Goal: Information Seeking & Learning: Check status

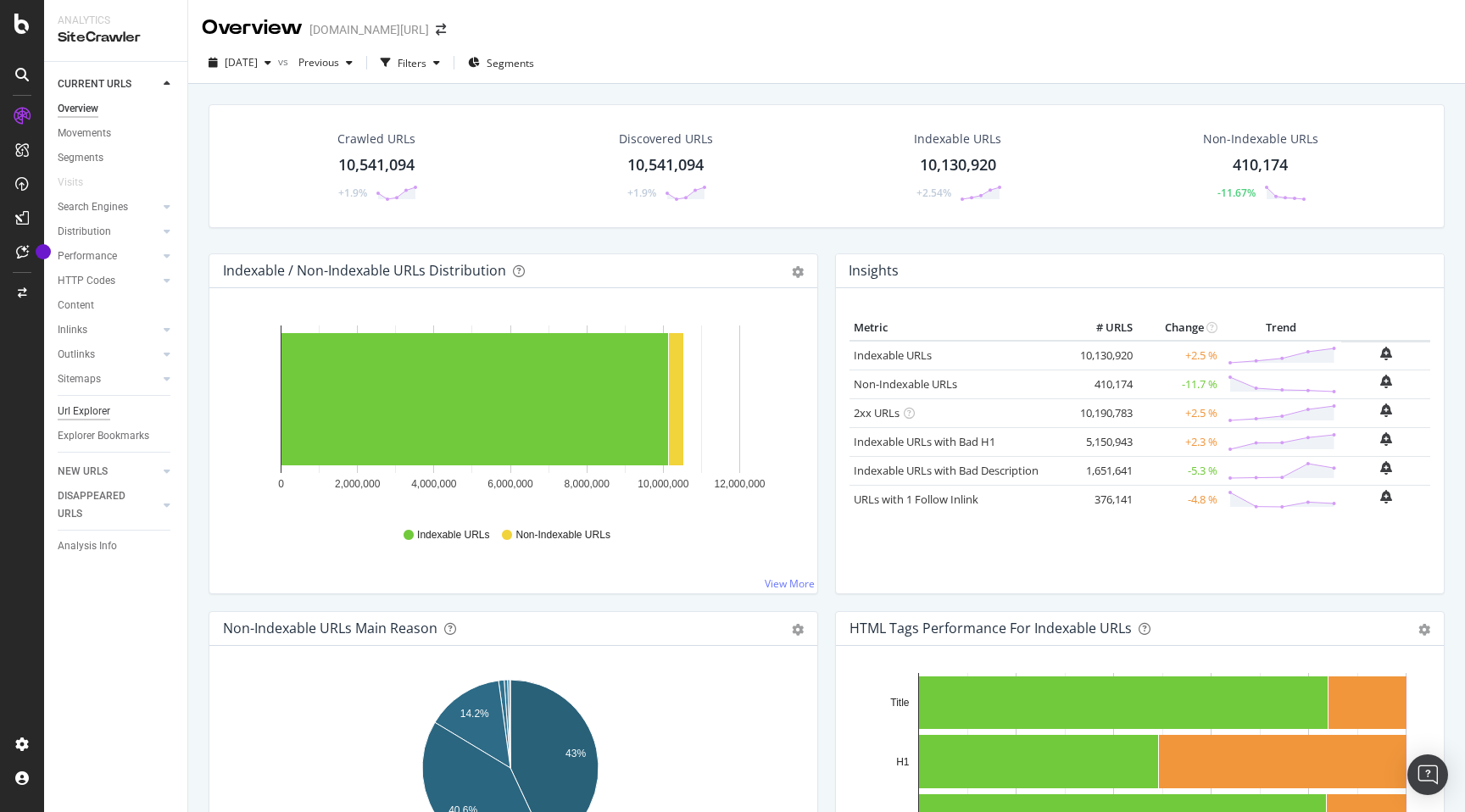
click at [92, 408] on div "Url Explorer" at bounding box center [83, 411] width 53 height 18
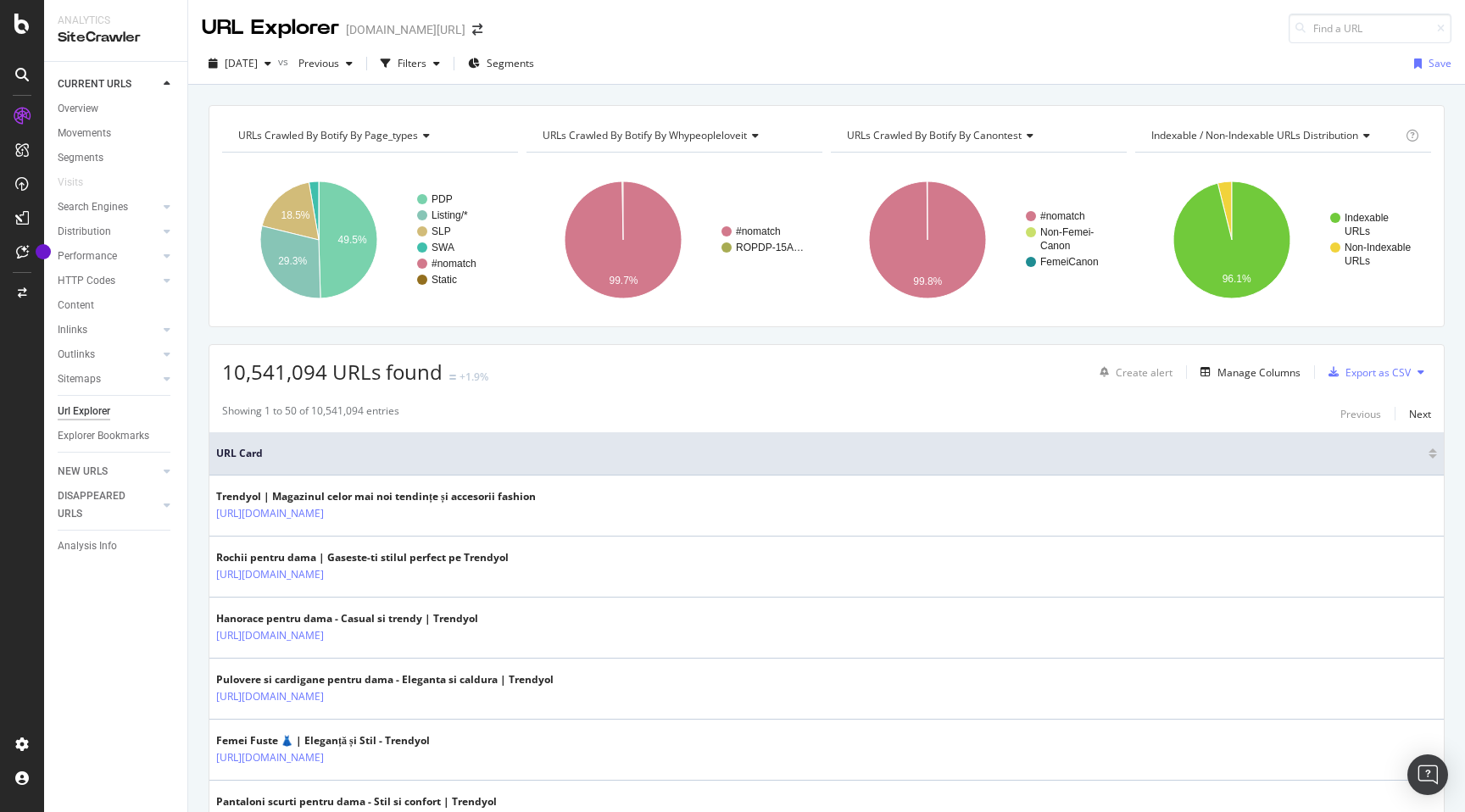
click at [406, 130] on span "URLs Crawled By Botify By page_types" at bounding box center [328, 134] width 180 height 14
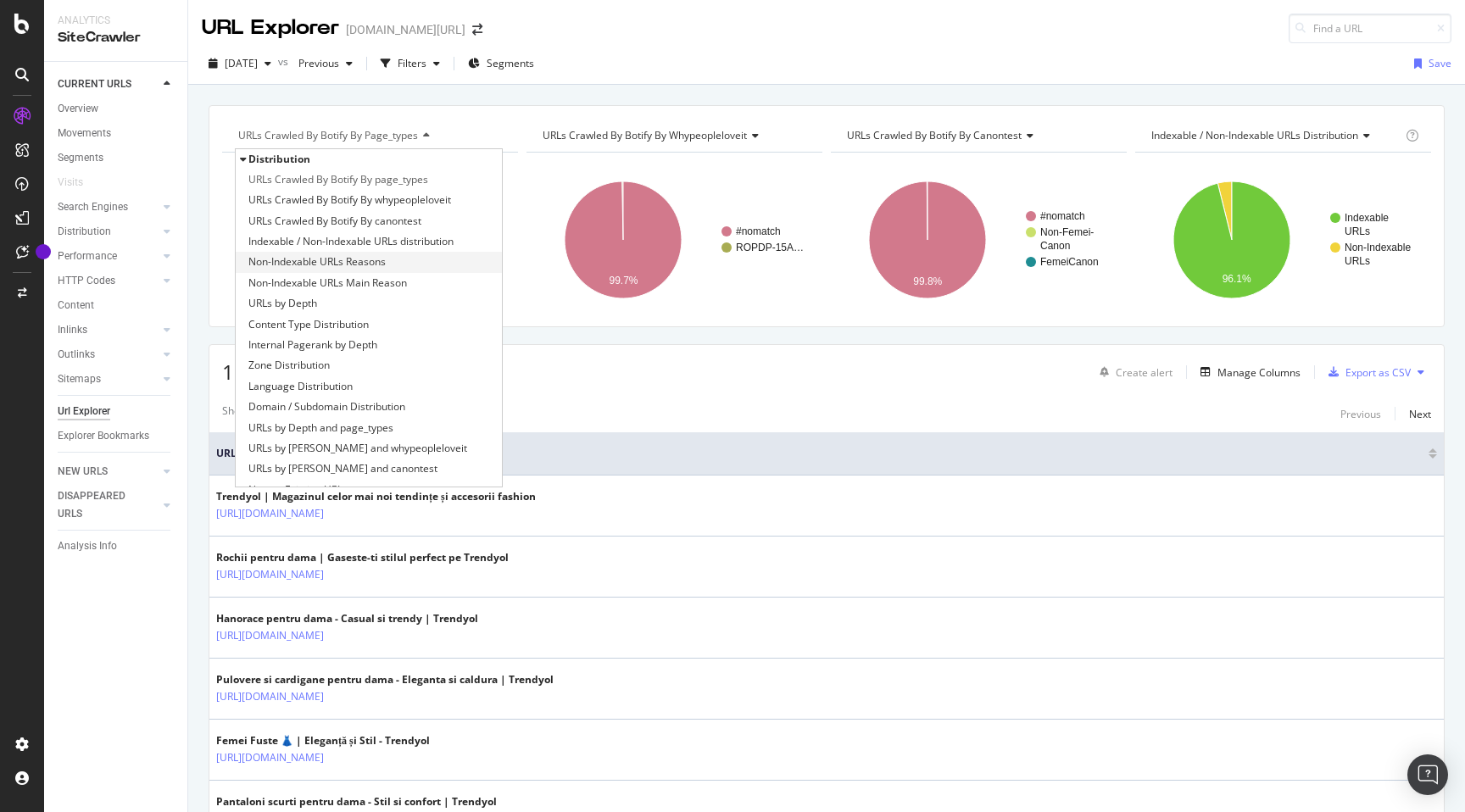
click at [406, 262] on div "Non-Indexable URLs Reasons" at bounding box center [369, 262] width 266 height 21
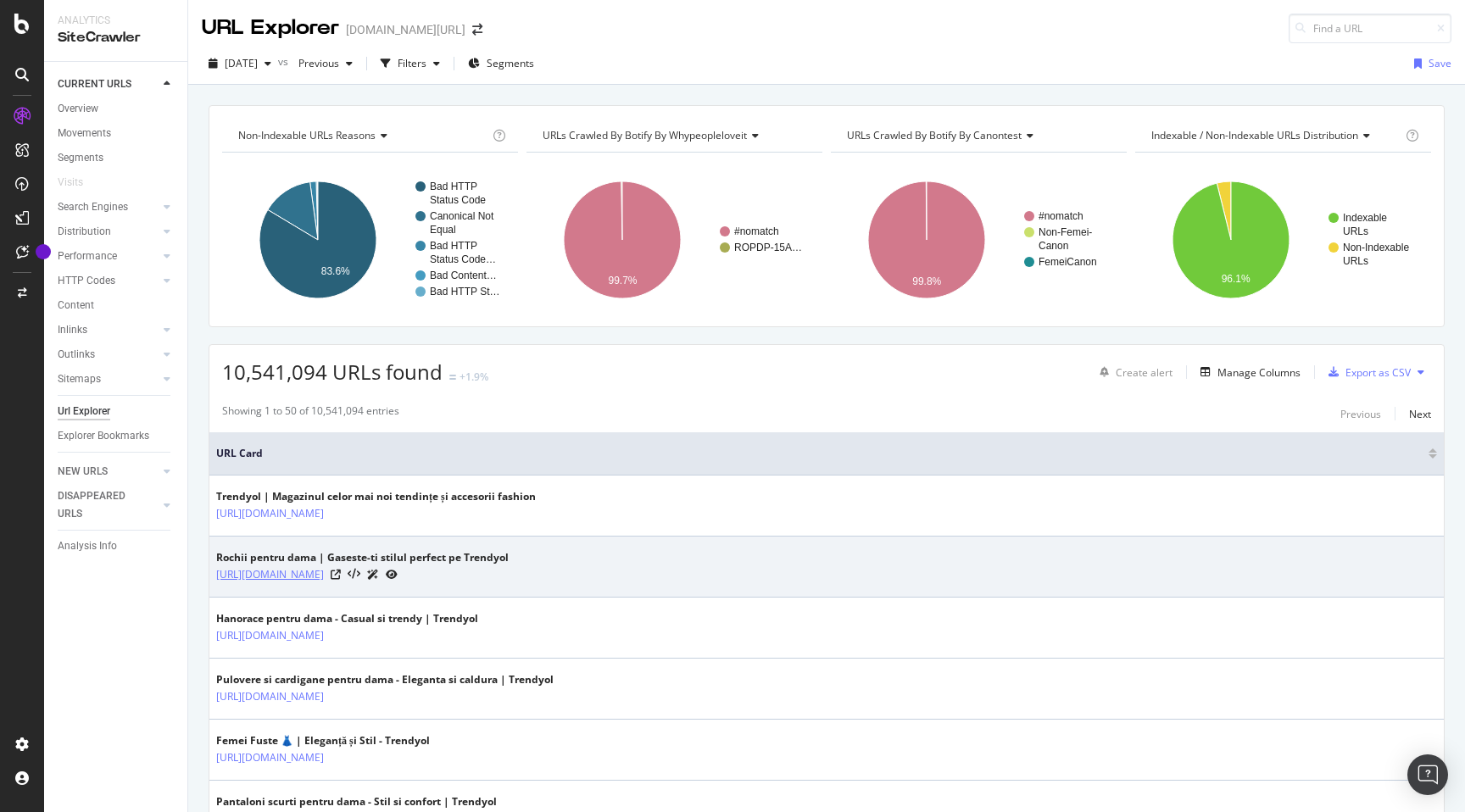
click at [324, 574] on link "https://www.trendyol.com/ro/femei-rochii-x-g1-c56" at bounding box center [269, 575] width 108 height 17
click at [340, 574] on icon at bounding box center [335, 574] width 10 height 10
click at [360, 574] on icon at bounding box center [355, 574] width 13 height 12
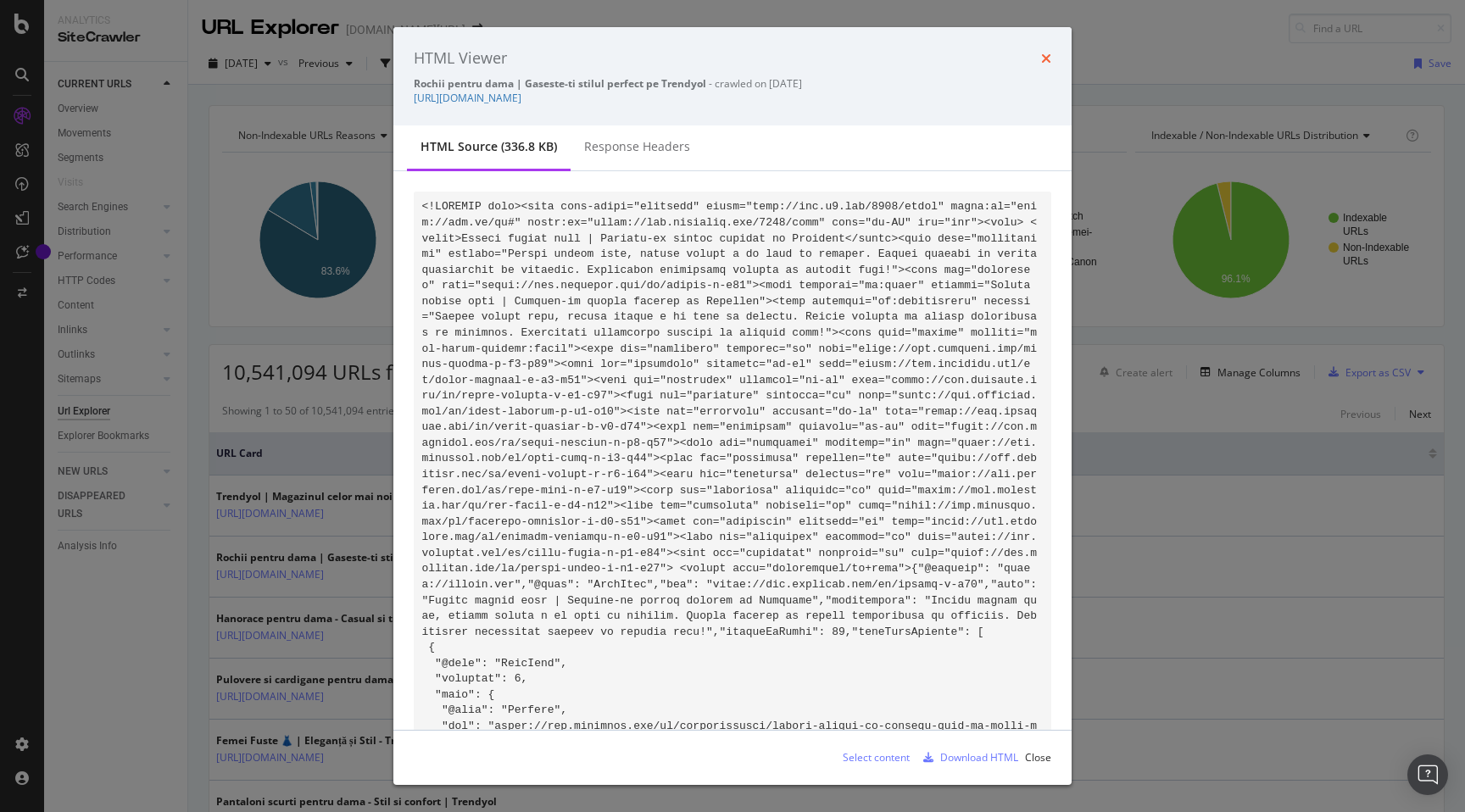
click at [1046, 52] on icon "times" at bounding box center [1046, 58] width 10 height 13
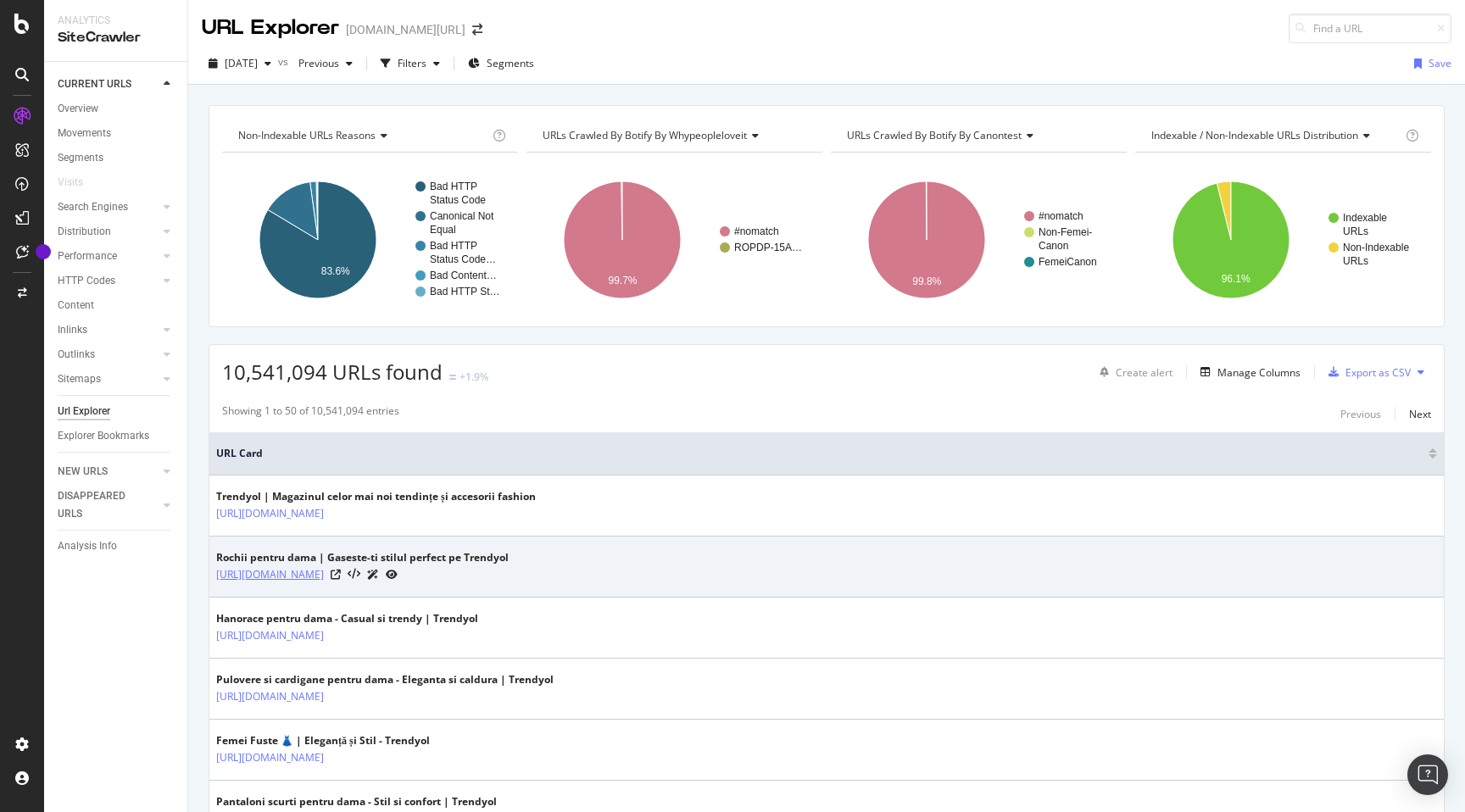
click at [324, 573] on link "https://www.trendyol.com/ro/femei-rochii-x-g1-c56" at bounding box center [269, 575] width 108 height 17
click at [424, 550] on td "Rochii pentru dama | Gaseste-ti stilul perfect pe Trendyol https://www.trendyol…" at bounding box center [826, 566] width 1234 height 61
click at [324, 572] on link "https://www.trendyol.com/ro/femei-rochii-x-g1-c56" at bounding box center [269, 575] width 108 height 17
click at [324, 575] on link "https://www.trendyol.com/ro/femei-rochii-x-g1-c56" at bounding box center [269, 575] width 108 height 17
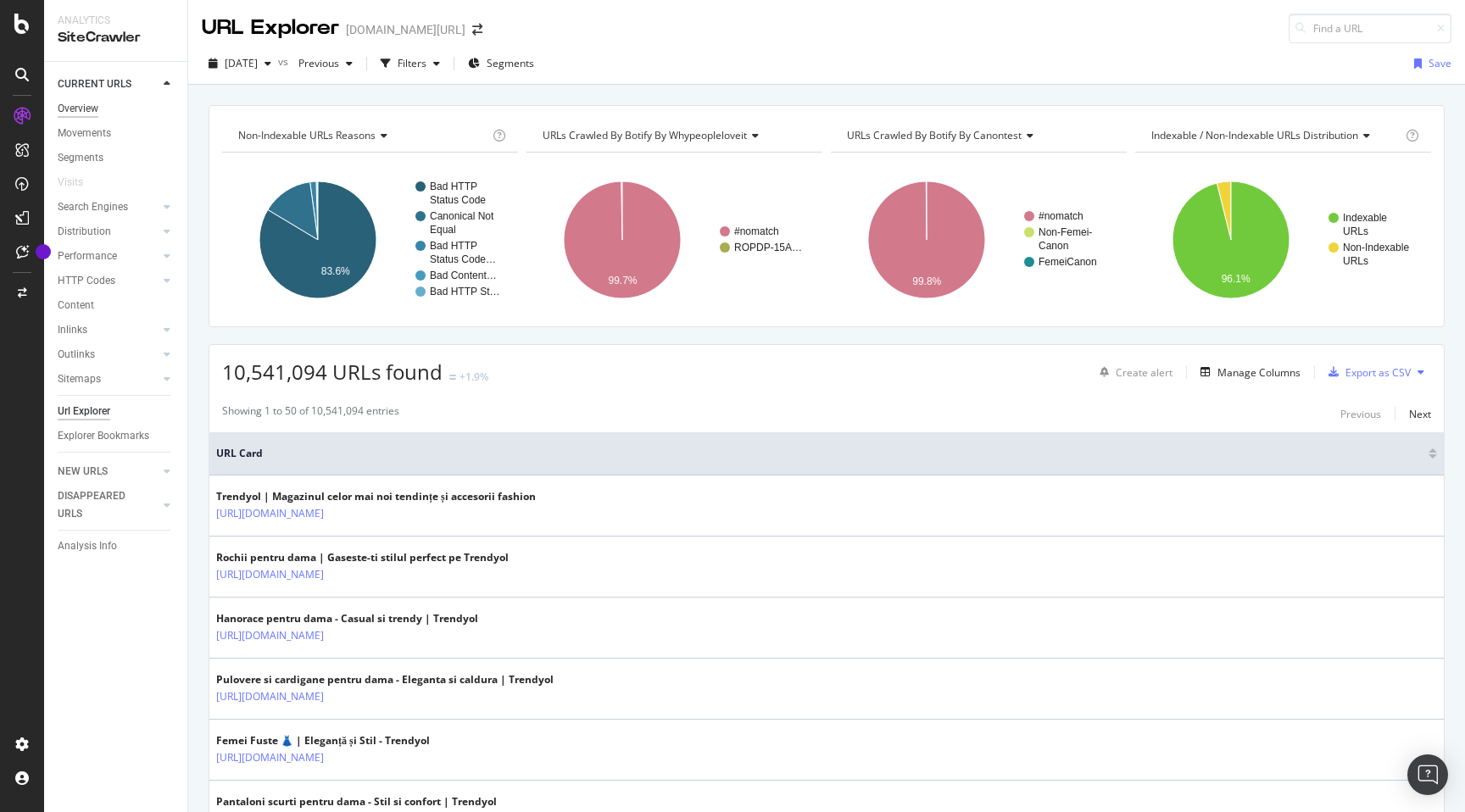
click at [83, 108] on div "Overview" at bounding box center [77, 109] width 40 height 18
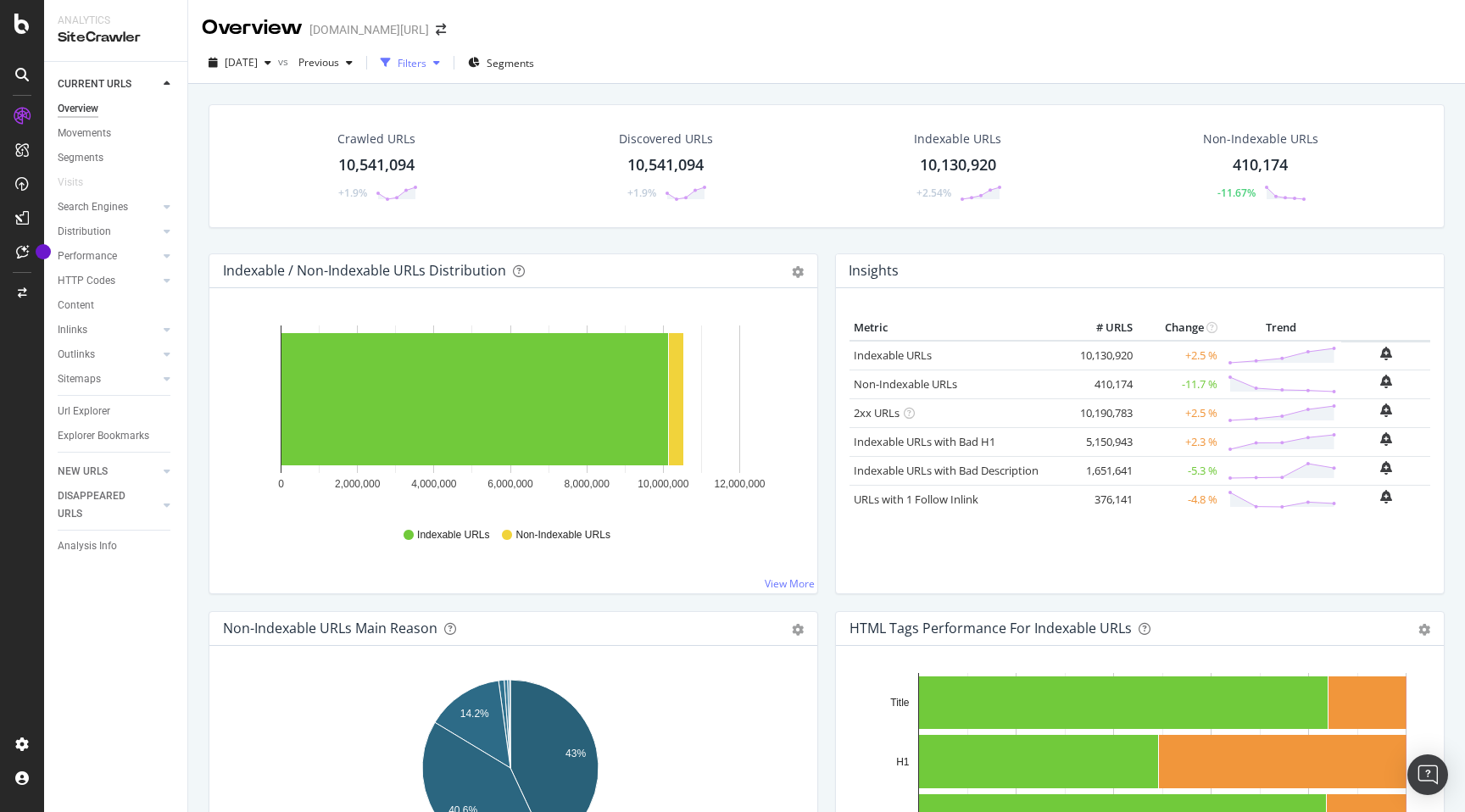
click at [427, 63] on div "Filters" at bounding box center [412, 63] width 29 height 14
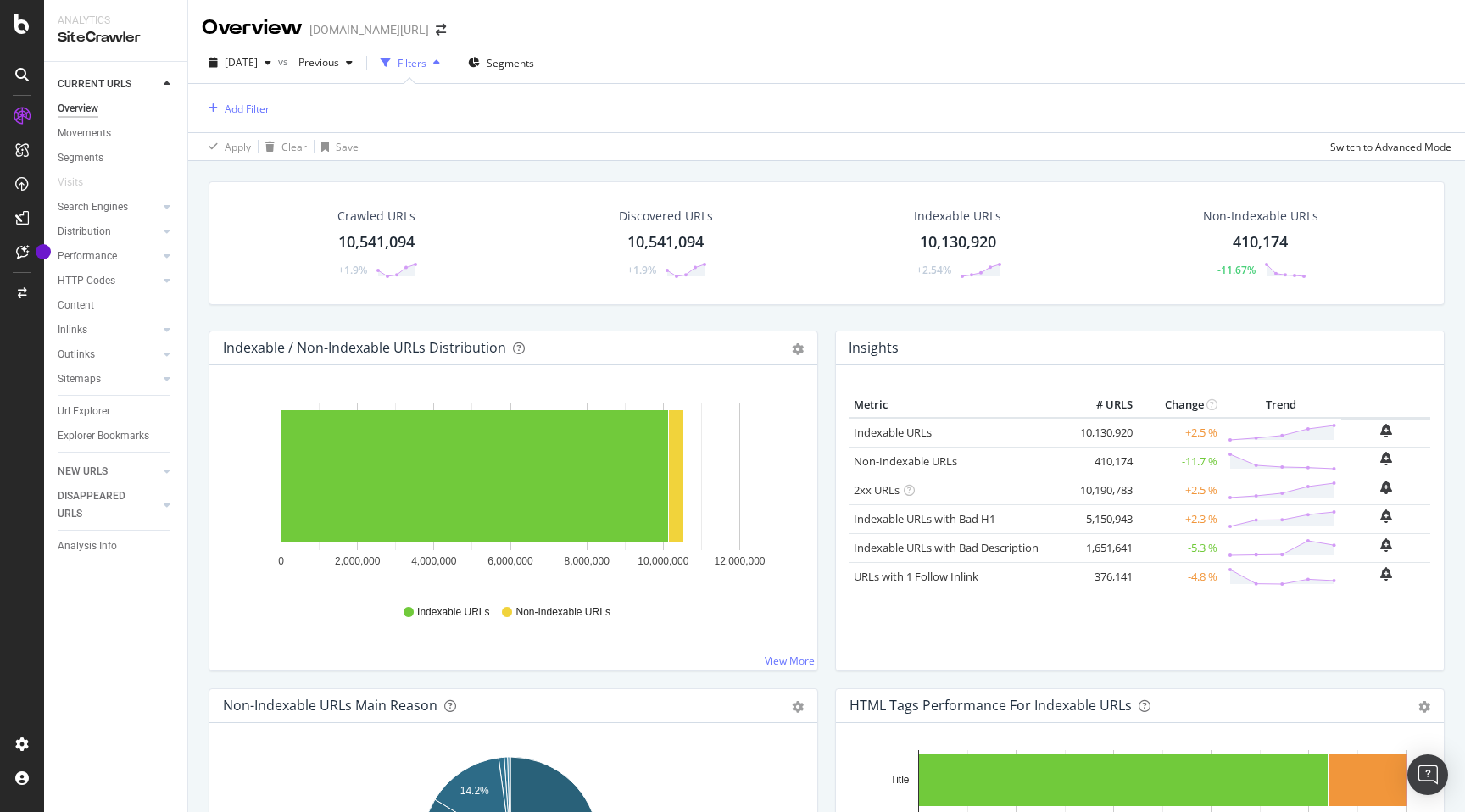
click at [252, 103] on div "Add Filter" at bounding box center [247, 108] width 45 height 14
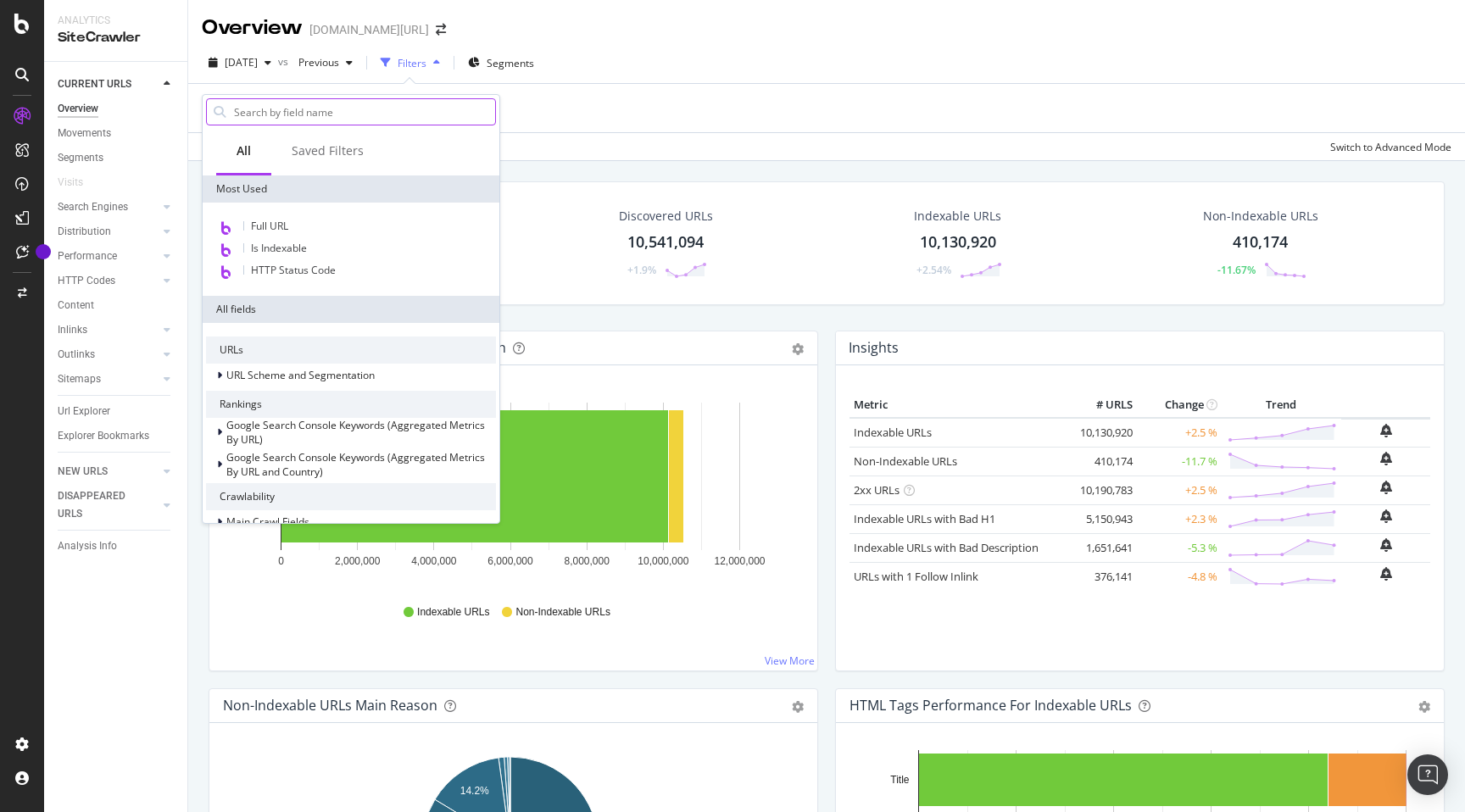
click at [300, 110] on input "text" at bounding box center [364, 112] width 263 height 25
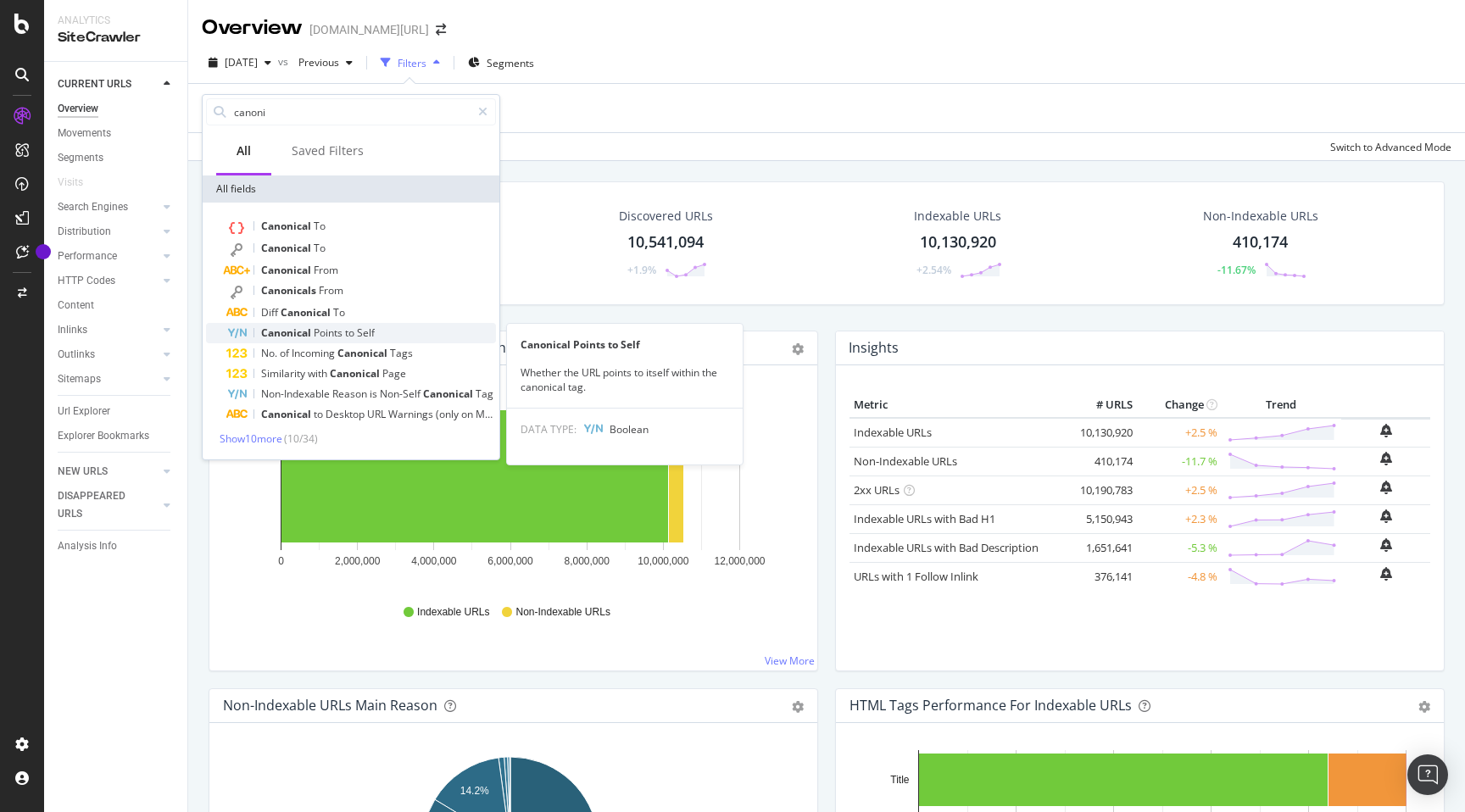
type input "canoni"
click at [383, 334] on div "Canonical Points to Self" at bounding box center [360, 333] width 269 height 21
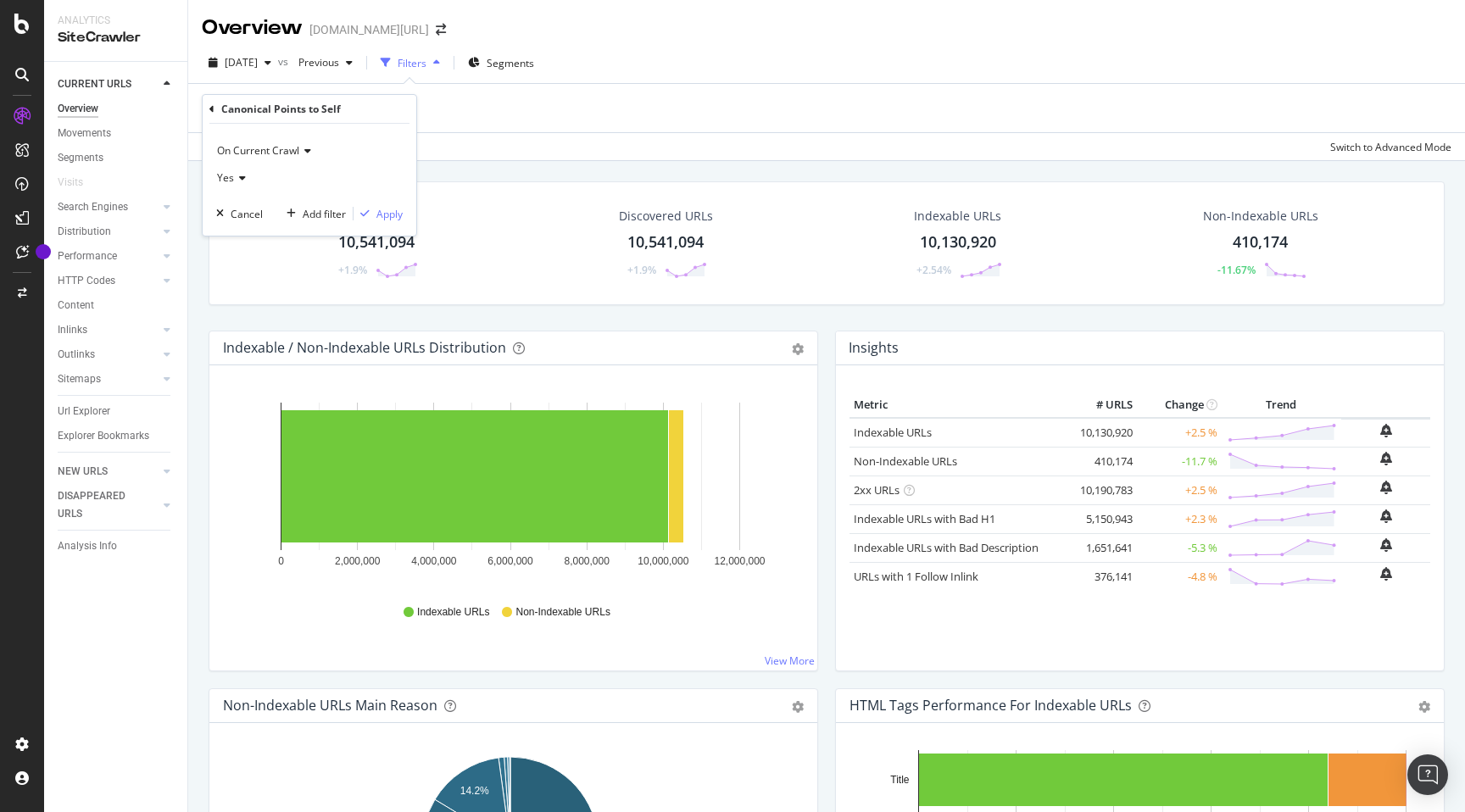
click at [243, 179] on icon at bounding box center [239, 177] width 12 height 10
click at [262, 233] on div "No" at bounding box center [310, 234] width 181 height 22
click at [377, 209] on div "Apply" at bounding box center [389, 214] width 26 height 14
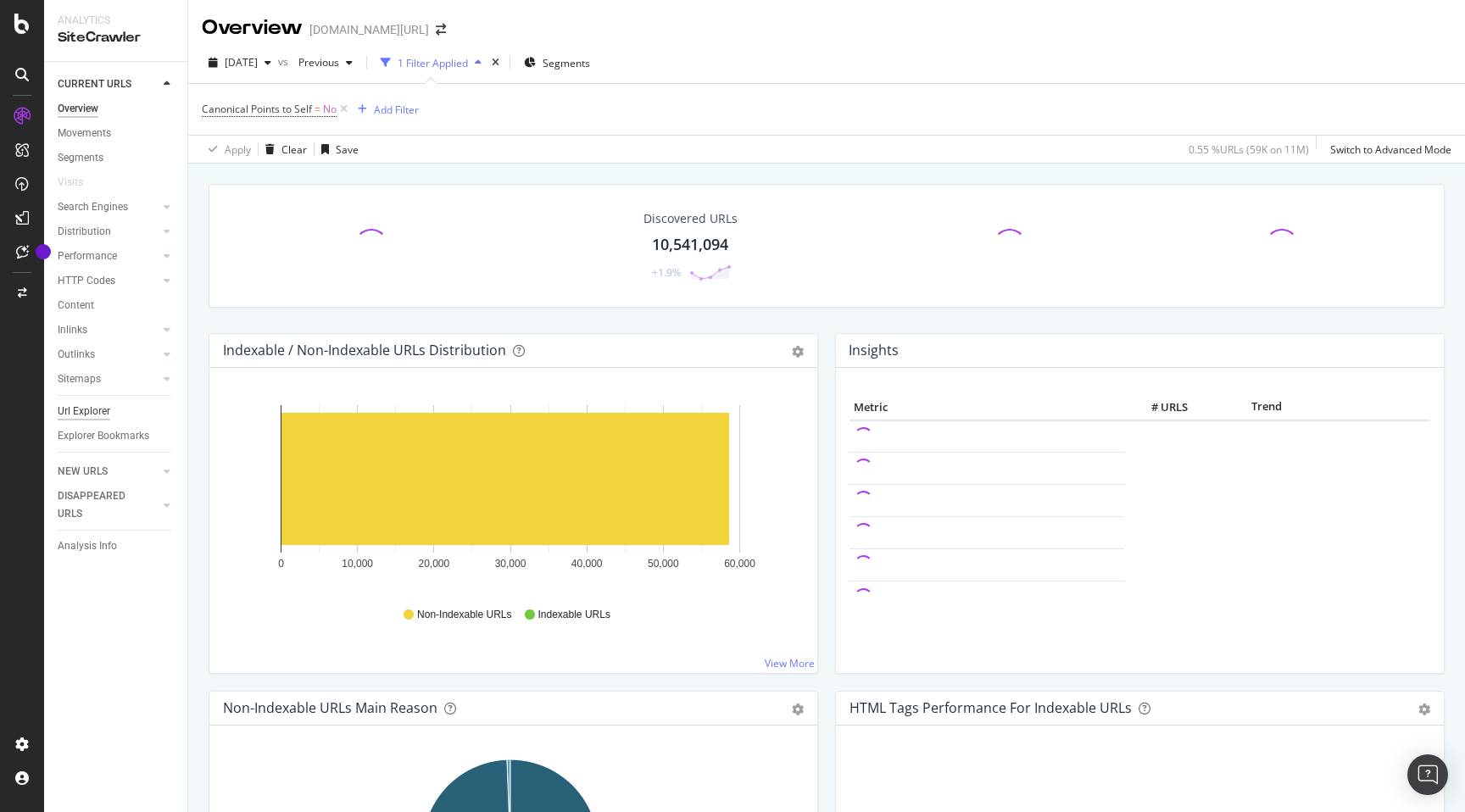
click at [98, 416] on div "Url Explorer" at bounding box center [83, 411] width 53 height 18
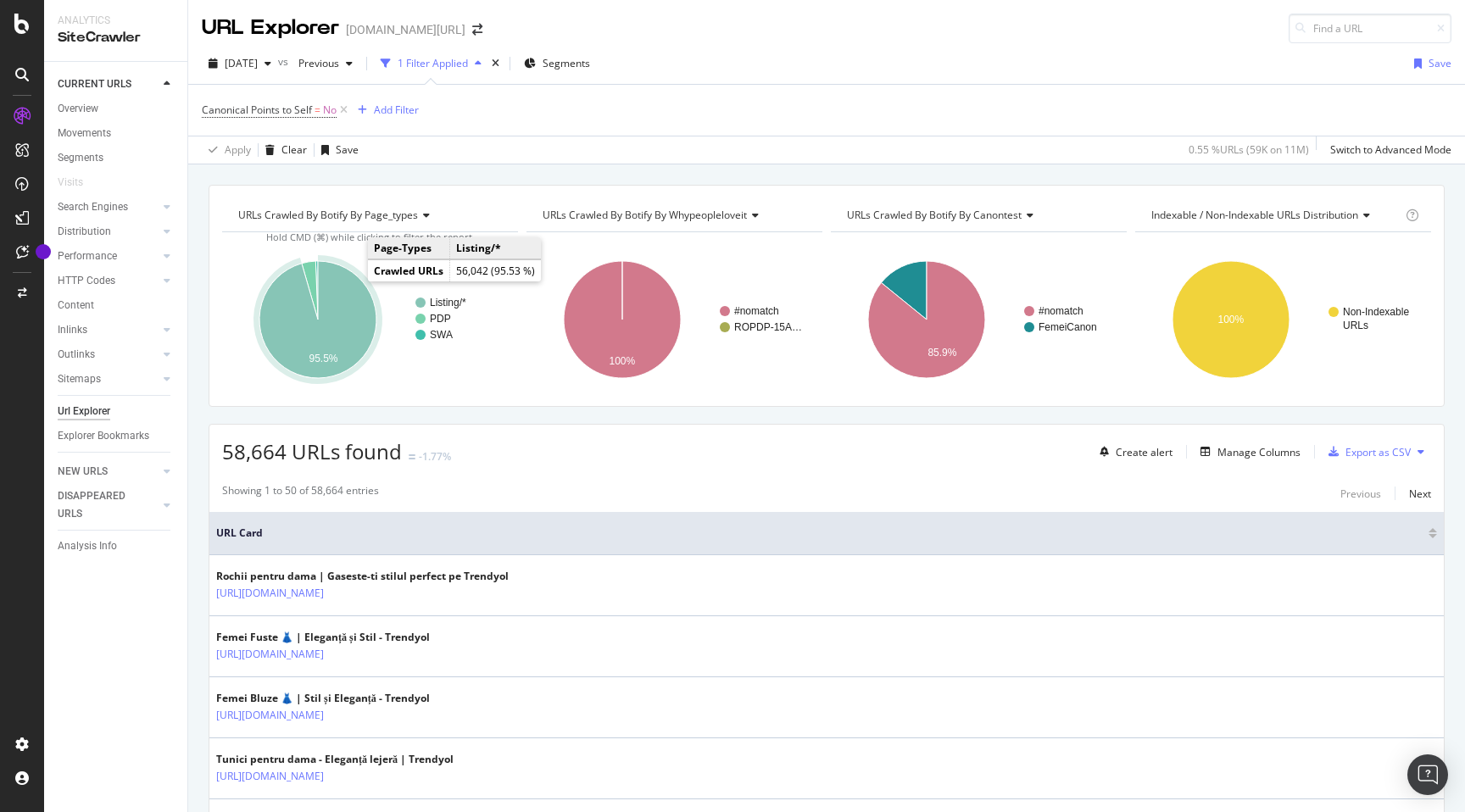
click at [364, 312] on icon "A chart." at bounding box center [318, 319] width 117 height 117
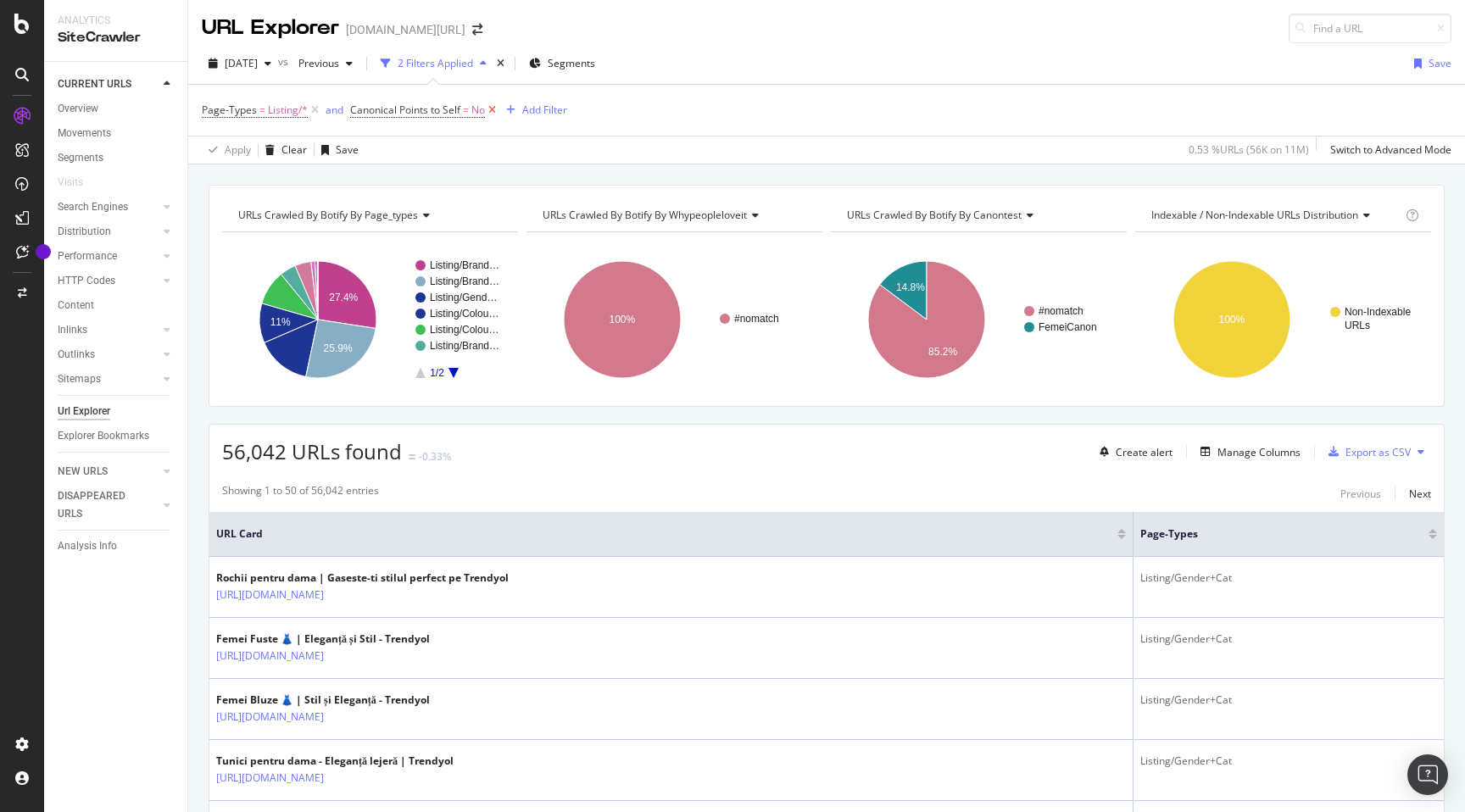
click at [491, 109] on icon at bounding box center [491, 110] width 14 height 17
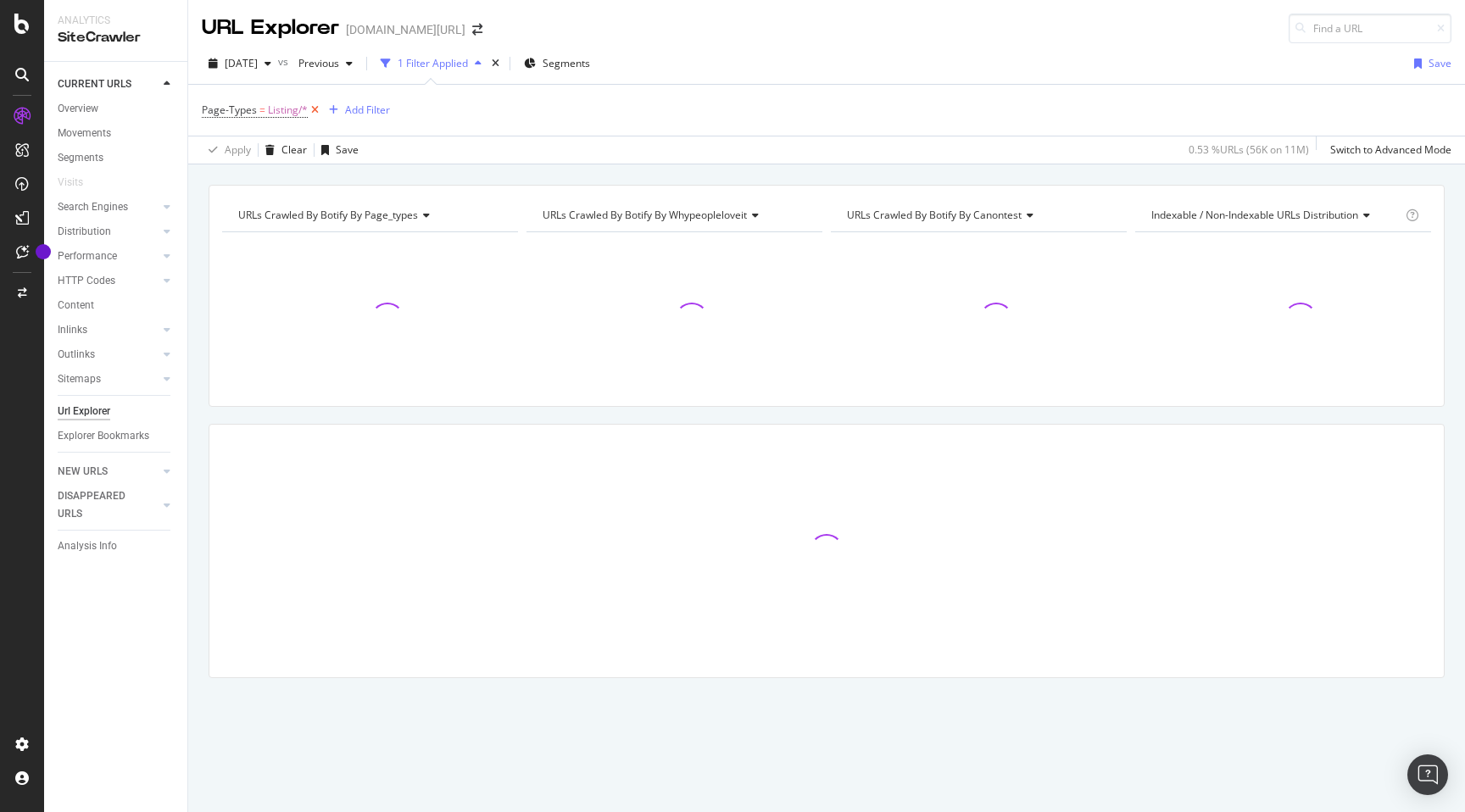
click at [313, 111] on icon at bounding box center [314, 110] width 14 height 17
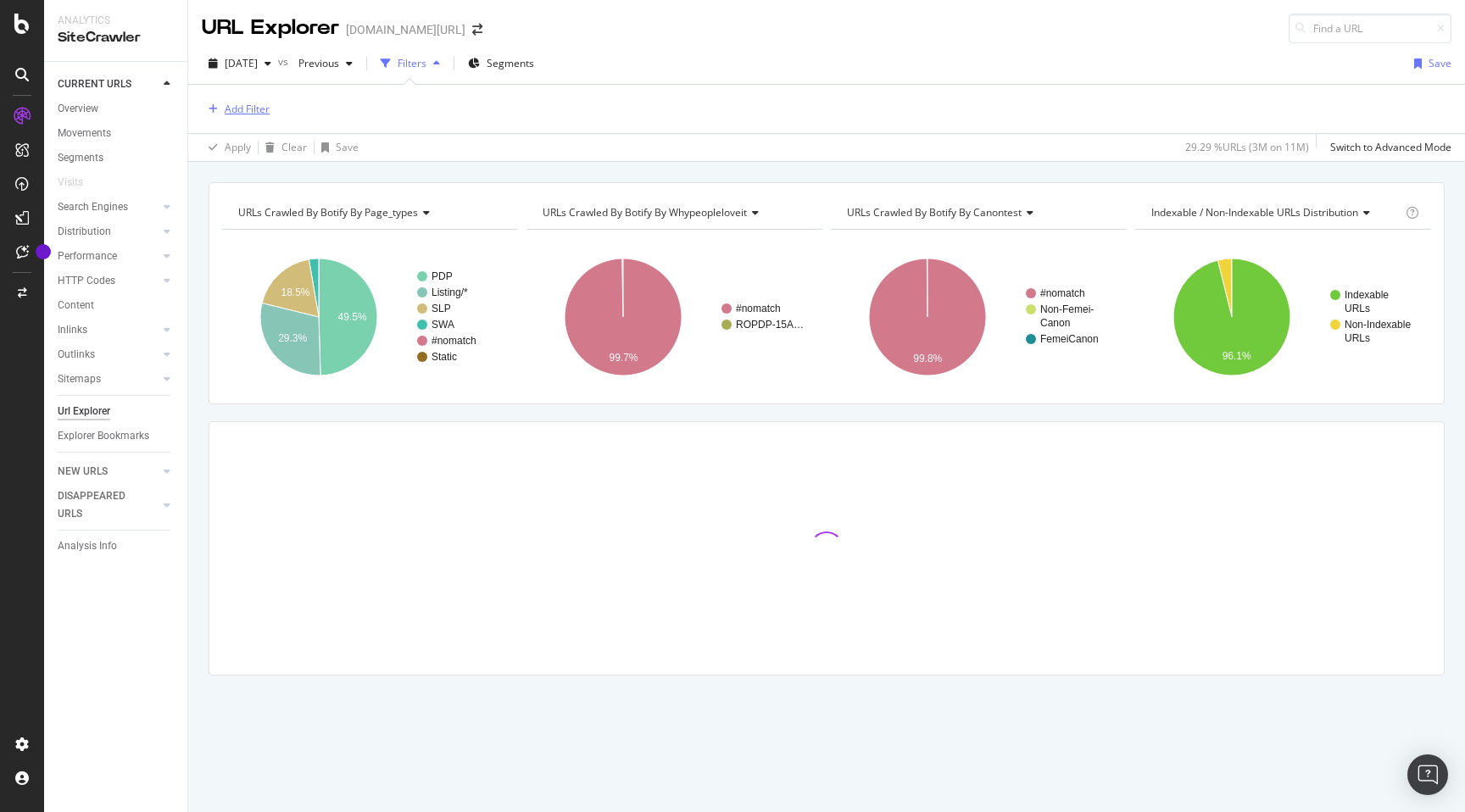
click at [255, 110] on div "Add Filter" at bounding box center [247, 108] width 45 height 14
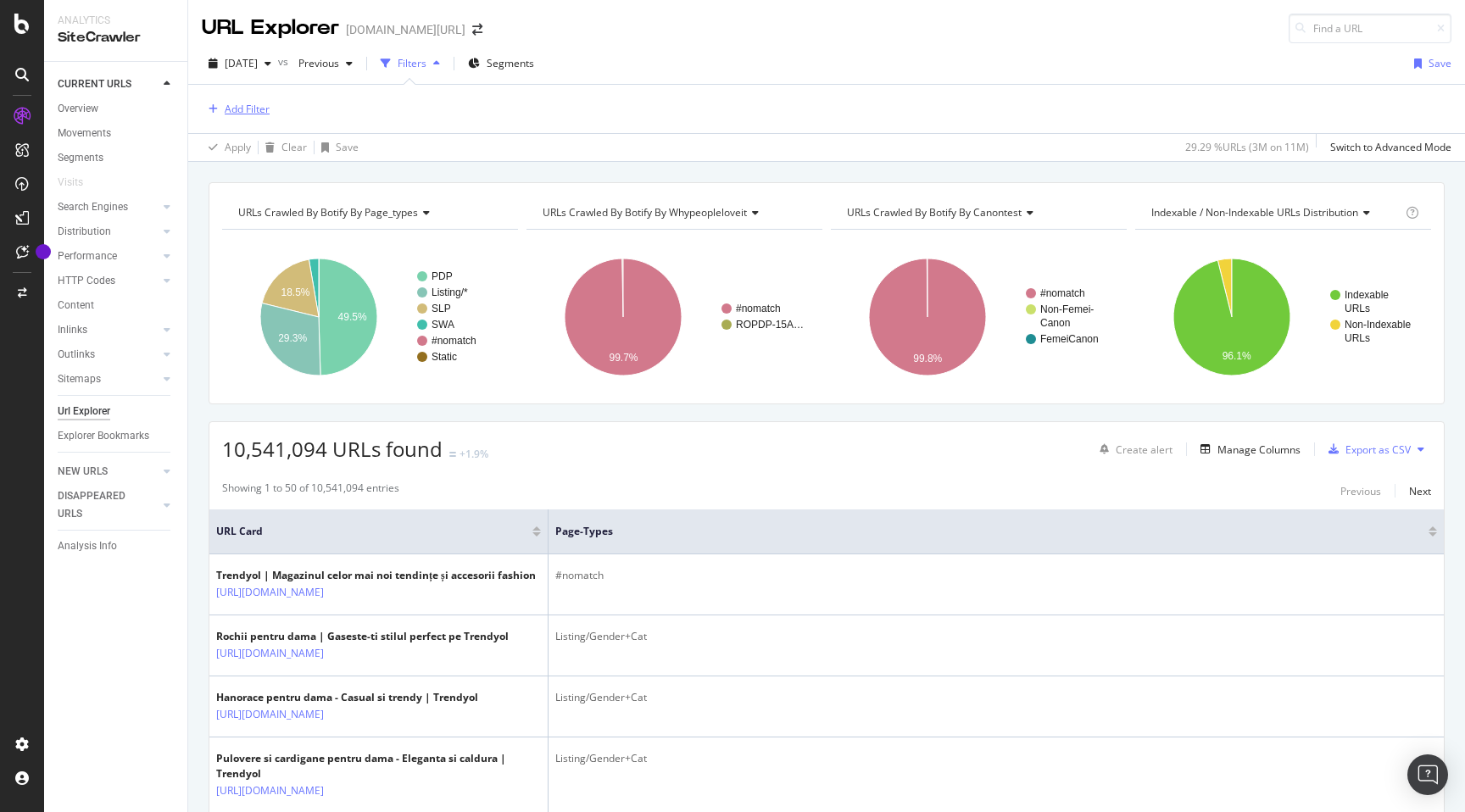
click at [249, 111] on div "Add Filter" at bounding box center [247, 108] width 45 height 14
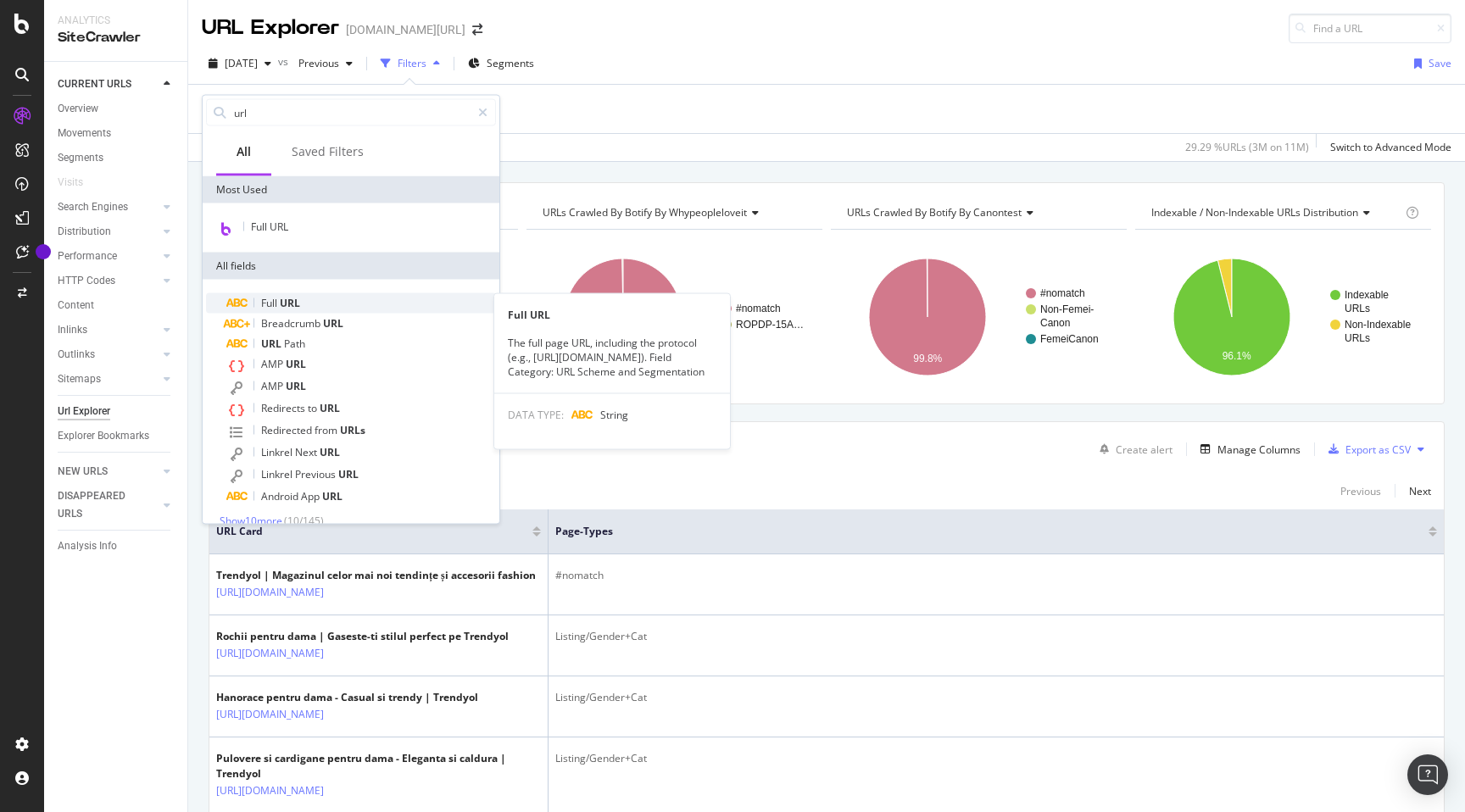
type input "url"
click at [301, 293] on div "Full URL" at bounding box center [360, 304] width 269 height 21
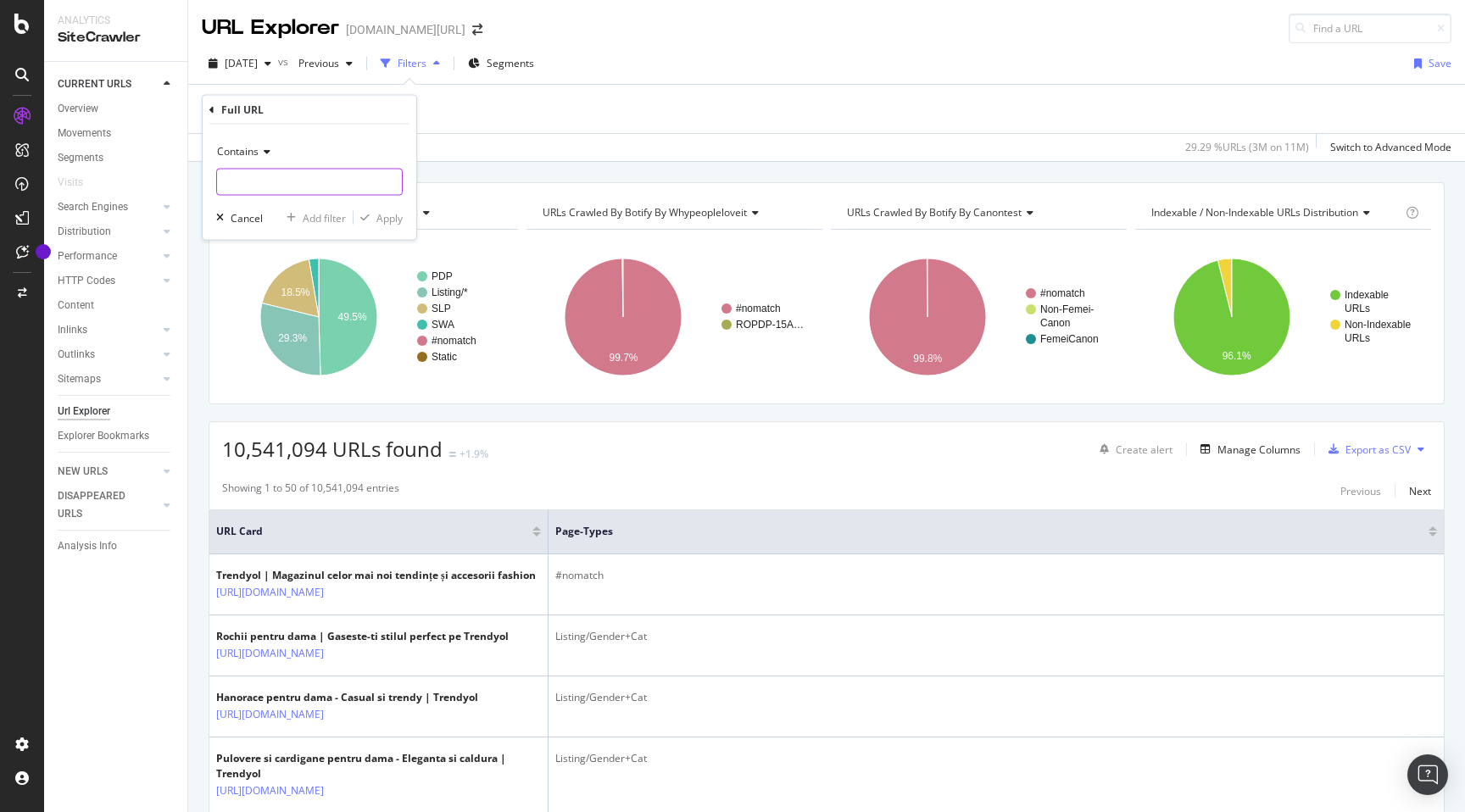
click at [286, 184] on input "text" at bounding box center [309, 182] width 185 height 27
paste input "https://www.trendyol.com/ro/femei-rochii-x-g1-c56"
type input "https://www.trendyol.com/ro/femei-rochii-x-g1-c56"
click at [383, 221] on div "Apply" at bounding box center [389, 217] width 26 height 14
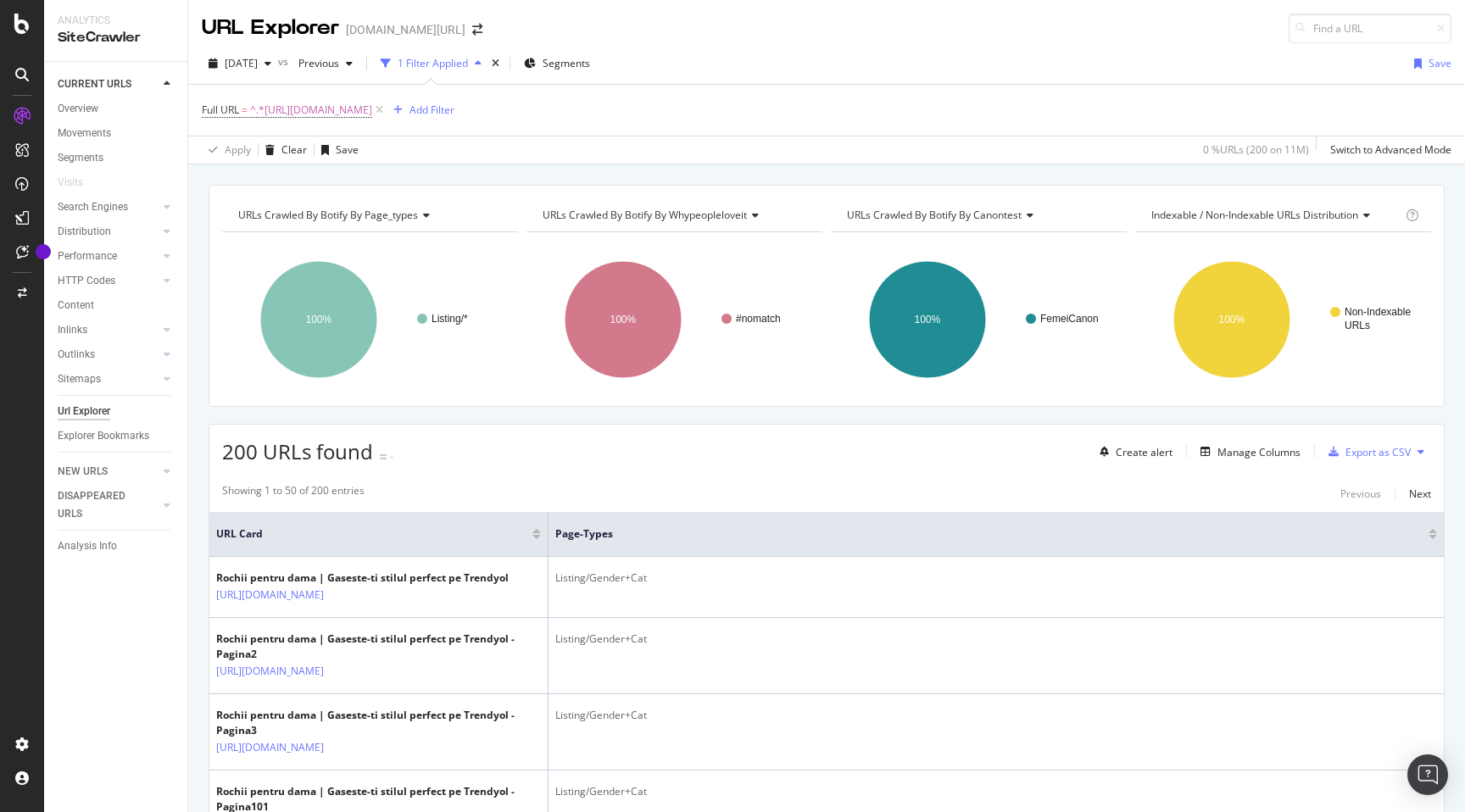
click at [748, 119] on div "Full URL = ^.*https://www.trendyol.com/ro/femei-rochii-x-g1-c56.*$ Add Filter" at bounding box center [826, 110] width 1249 height 51
click at [454, 110] on div "Add Filter" at bounding box center [432, 109] width 45 height 14
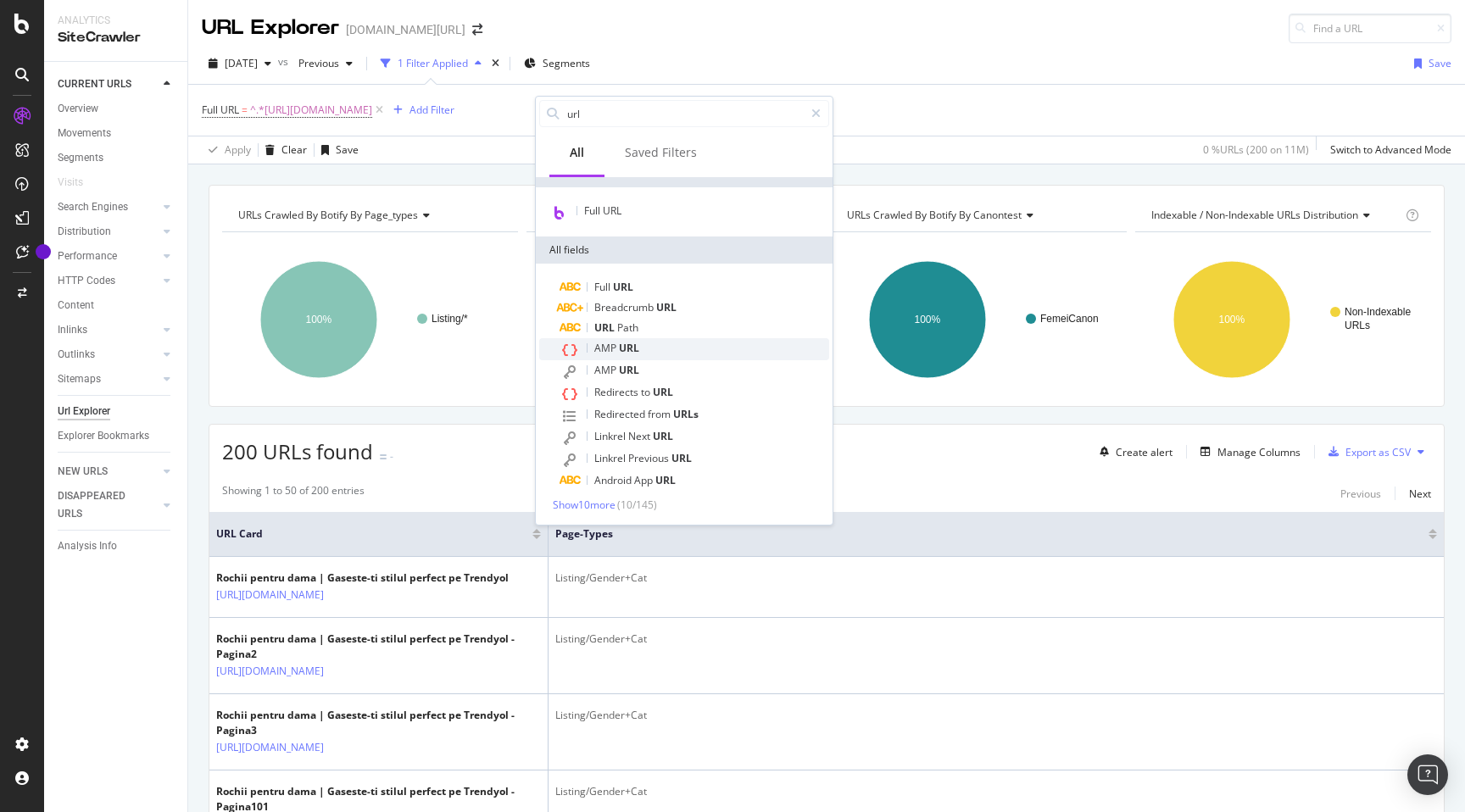
scroll to position [93, 0]
click at [593, 504] on span "Show 10 more" at bounding box center [583, 504] width 63 height 14
click at [622, 120] on input "url" at bounding box center [685, 113] width 238 height 25
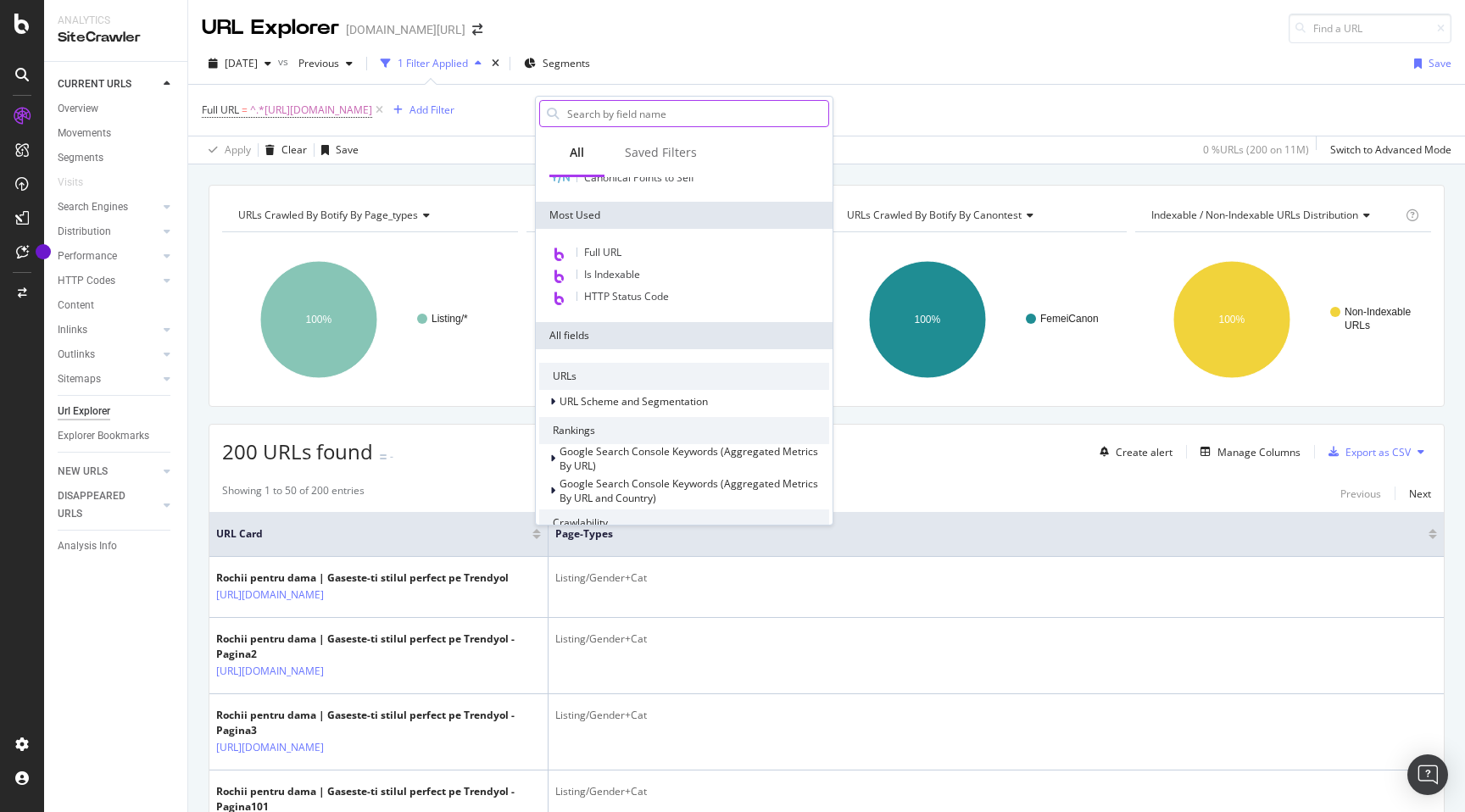
scroll to position [135, 0]
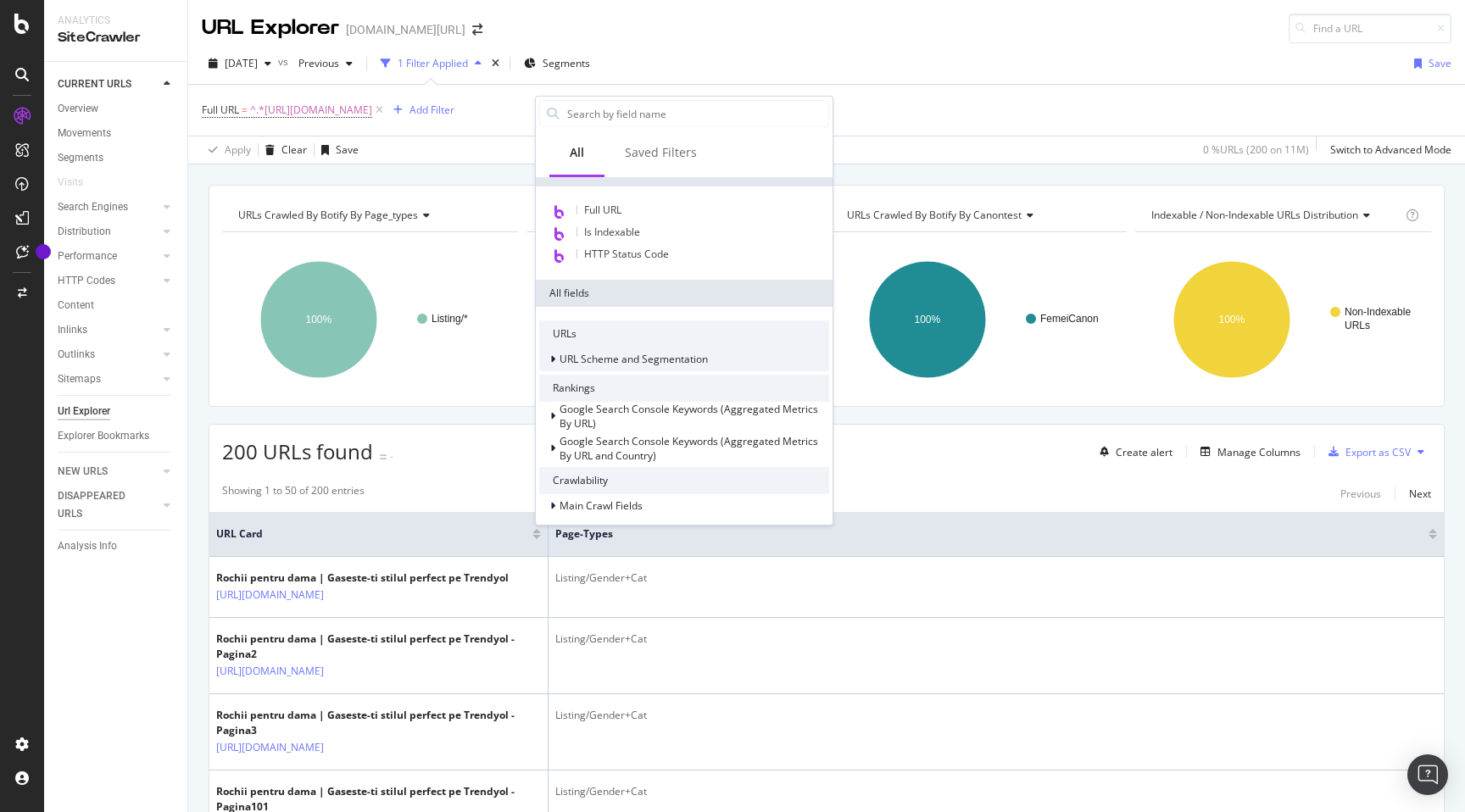
click at [551, 363] on icon at bounding box center [552, 359] width 5 height 10
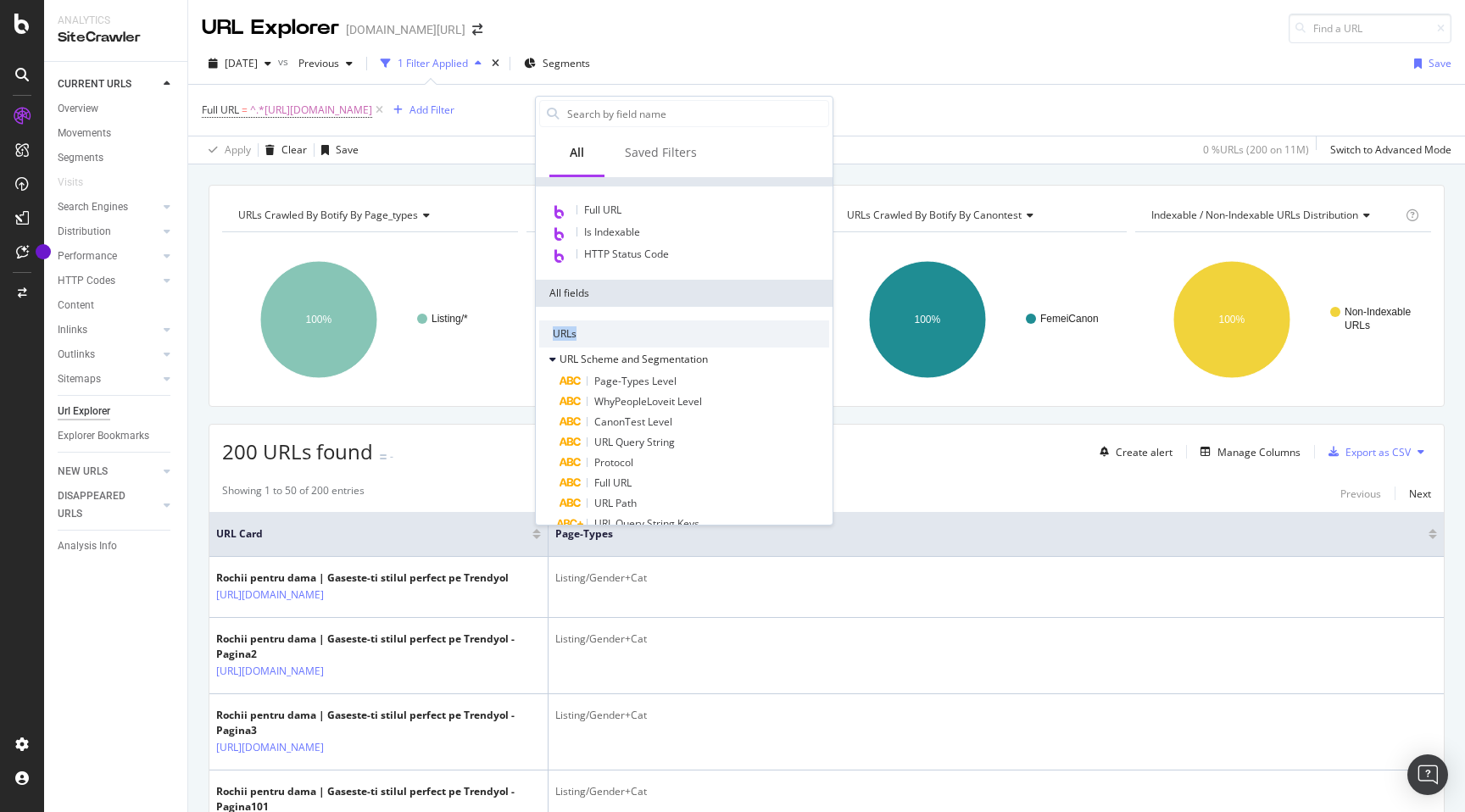
drag, startPoint x: 559, startPoint y: 333, endPoint x: 582, endPoint y: 330, distance: 23.2
click at [582, 330] on div "URLs" at bounding box center [684, 334] width 290 height 27
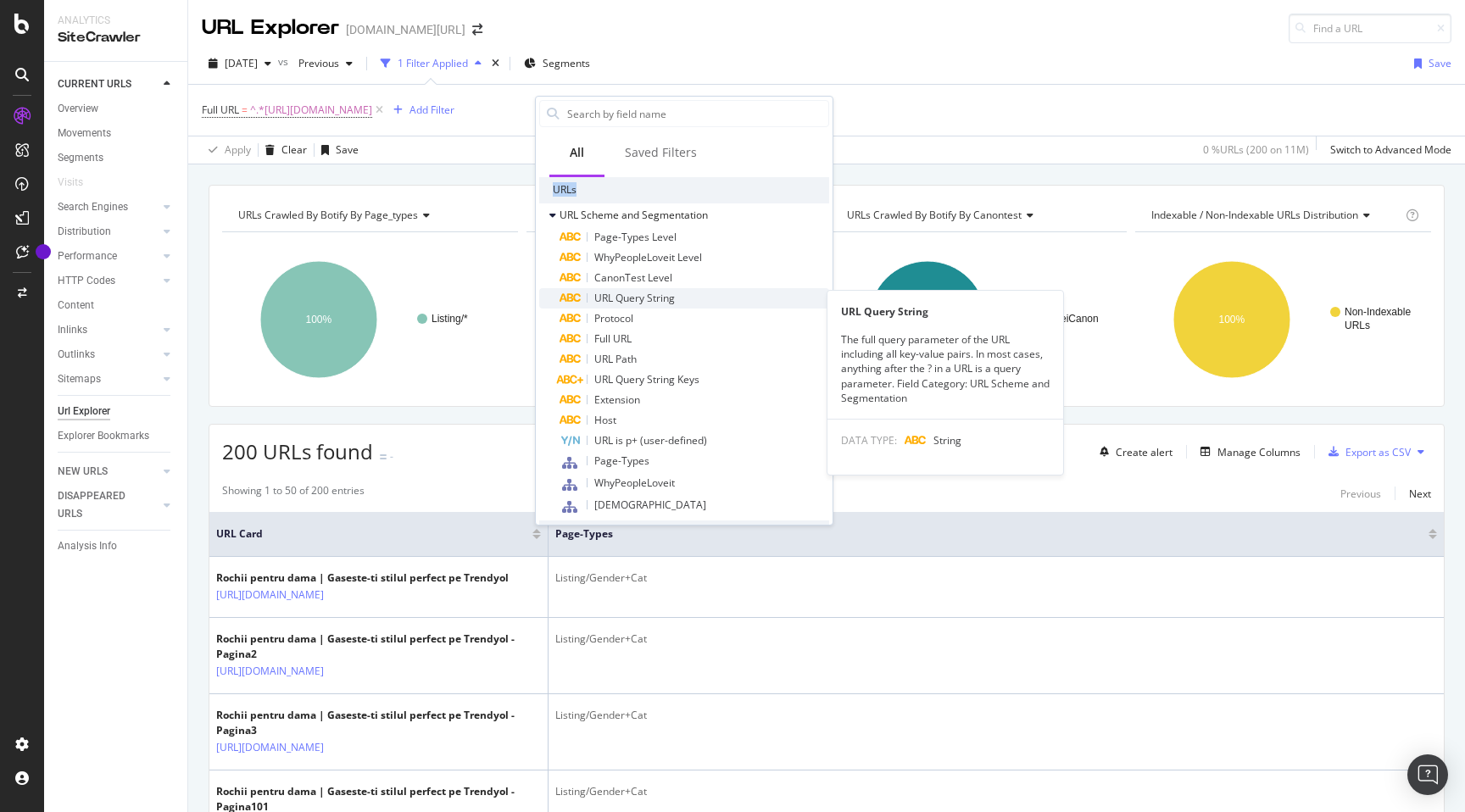
scroll to position [277, 0]
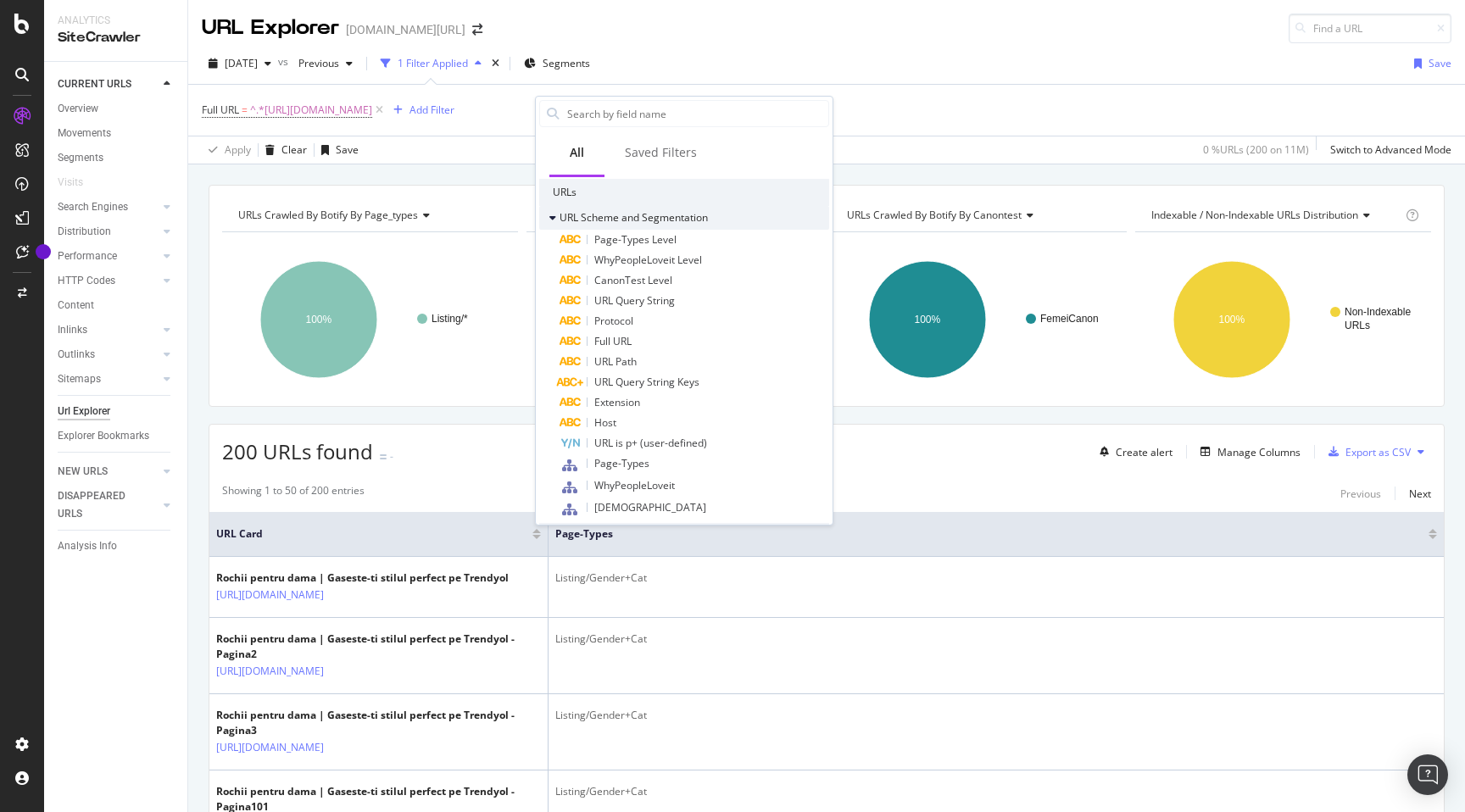
click at [547, 216] on div "URL Scheme and Segmentation" at bounding box center [624, 218] width 169 height 17
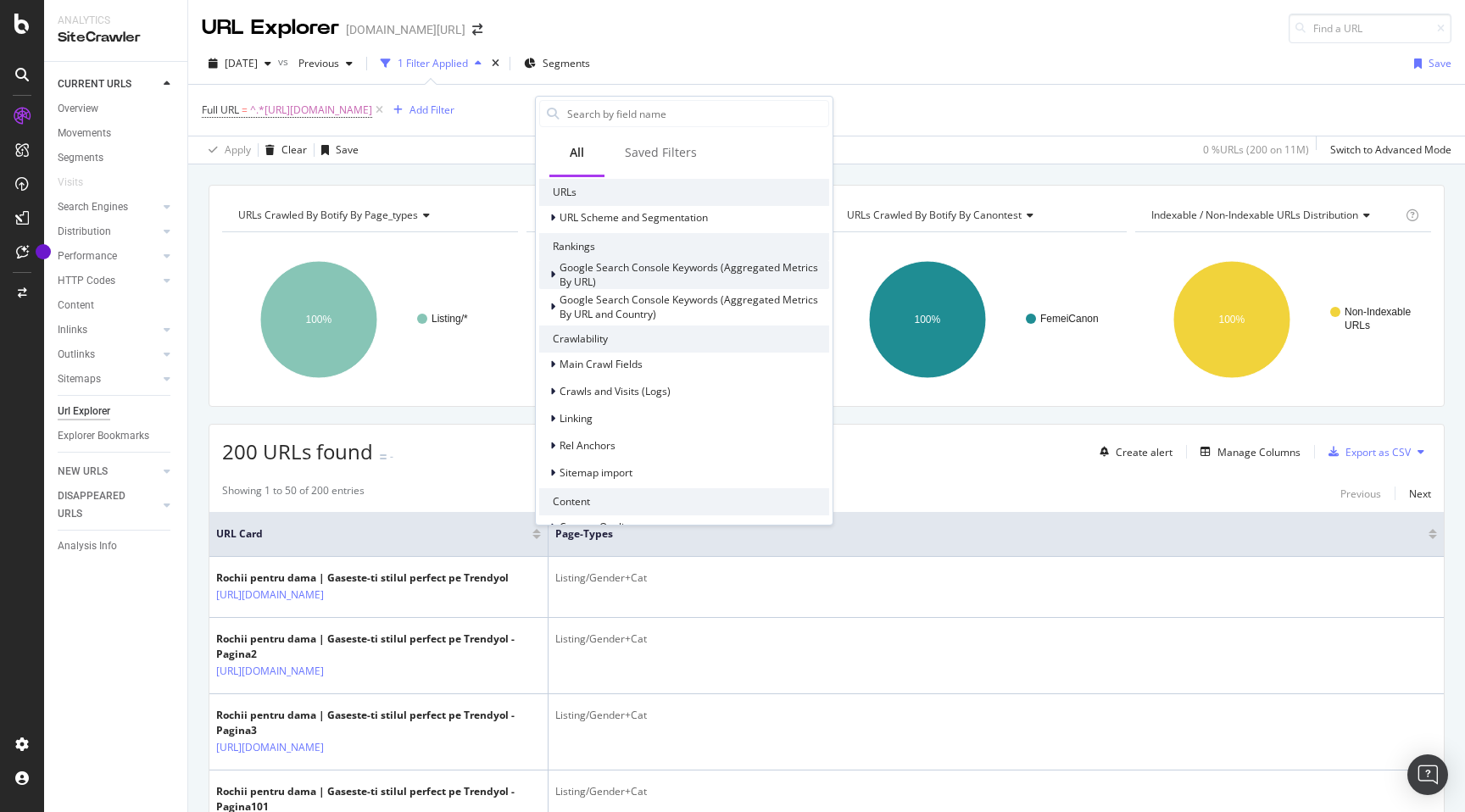
click at [555, 278] on div at bounding box center [554, 275] width 10 height 17
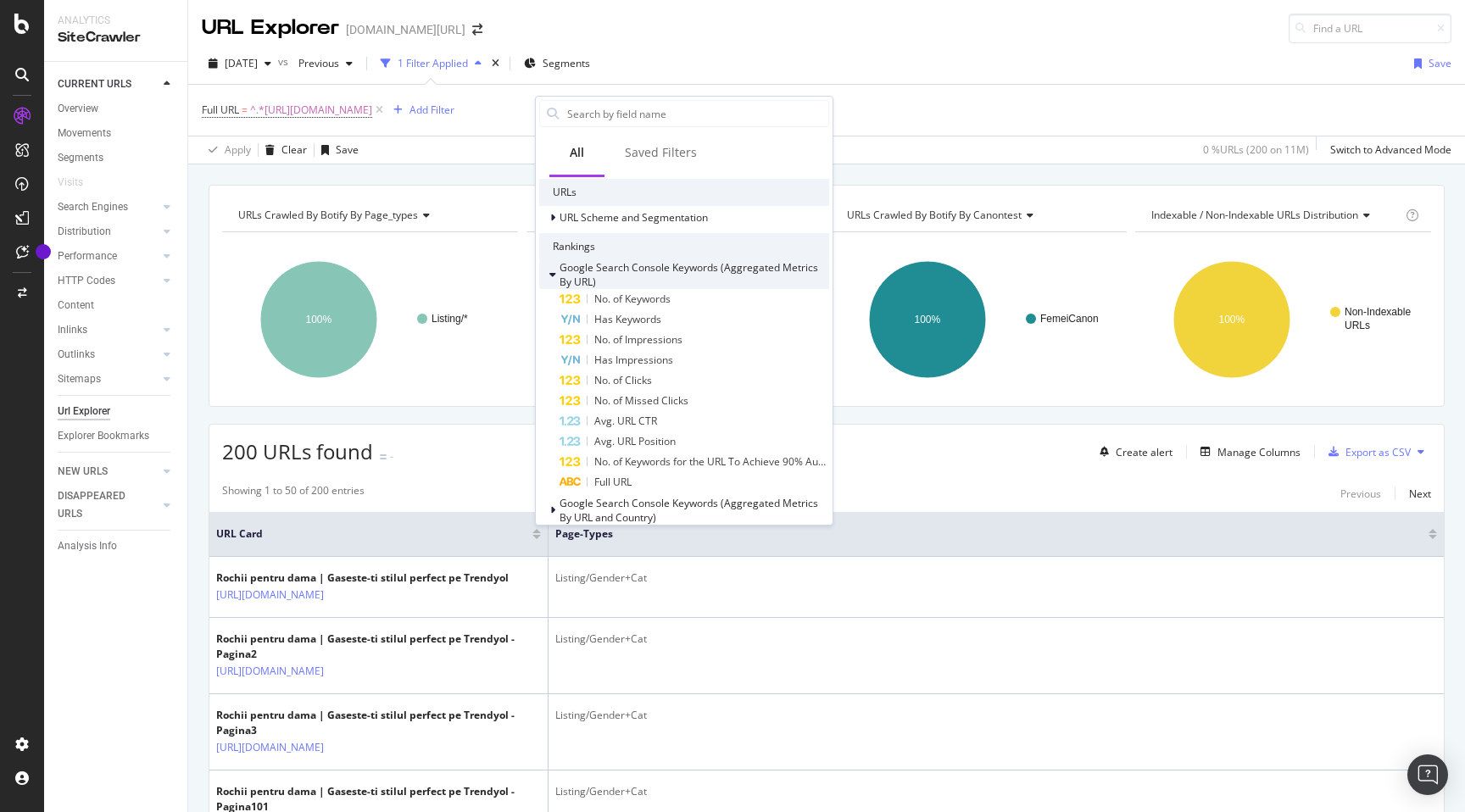
click at [551, 278] on icon at bounding box center [552, 274] width 7 height 10
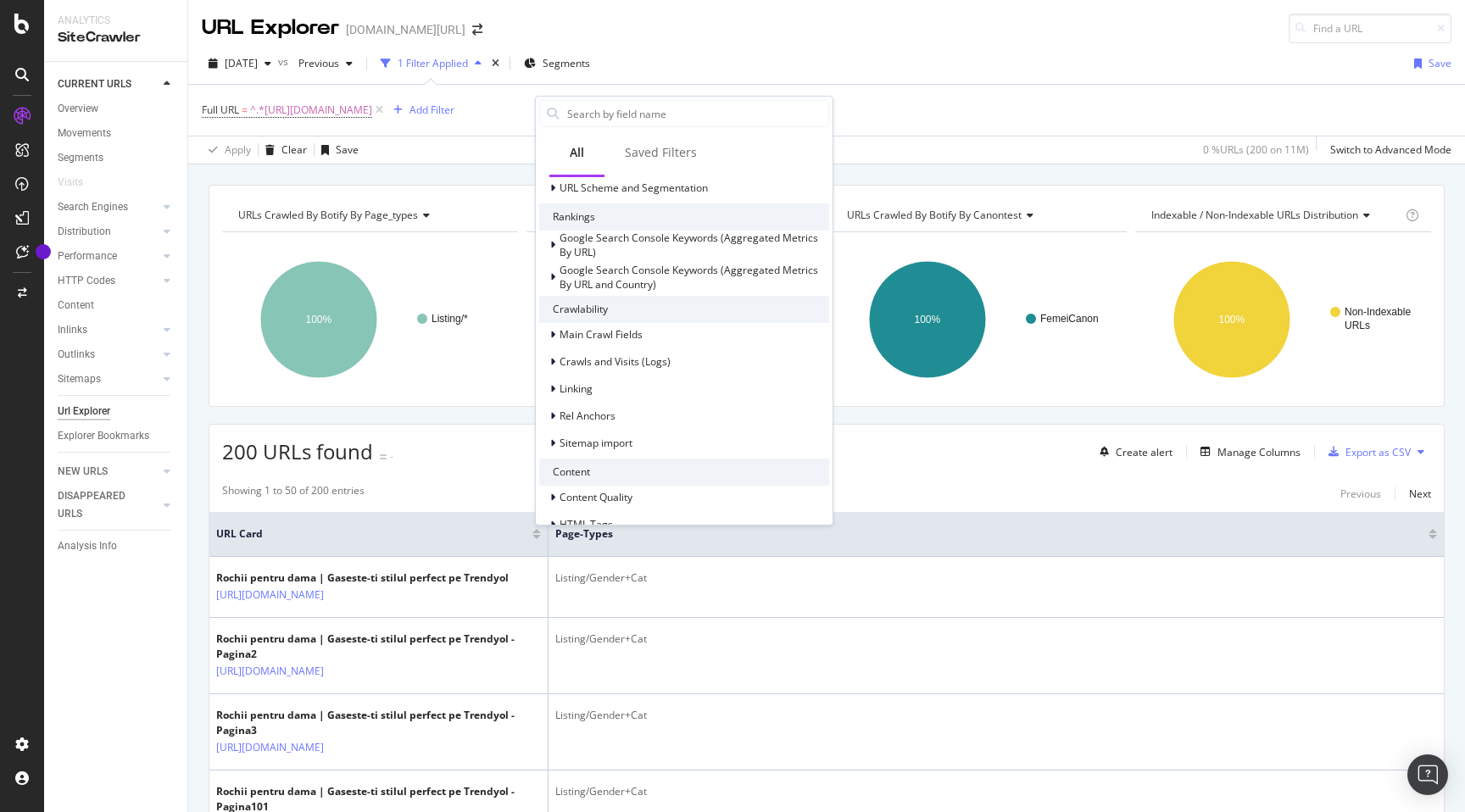
scroll to position [308, 0]
click at [553, 337] on icon at bounding box center [552, 333] width 5 height 10
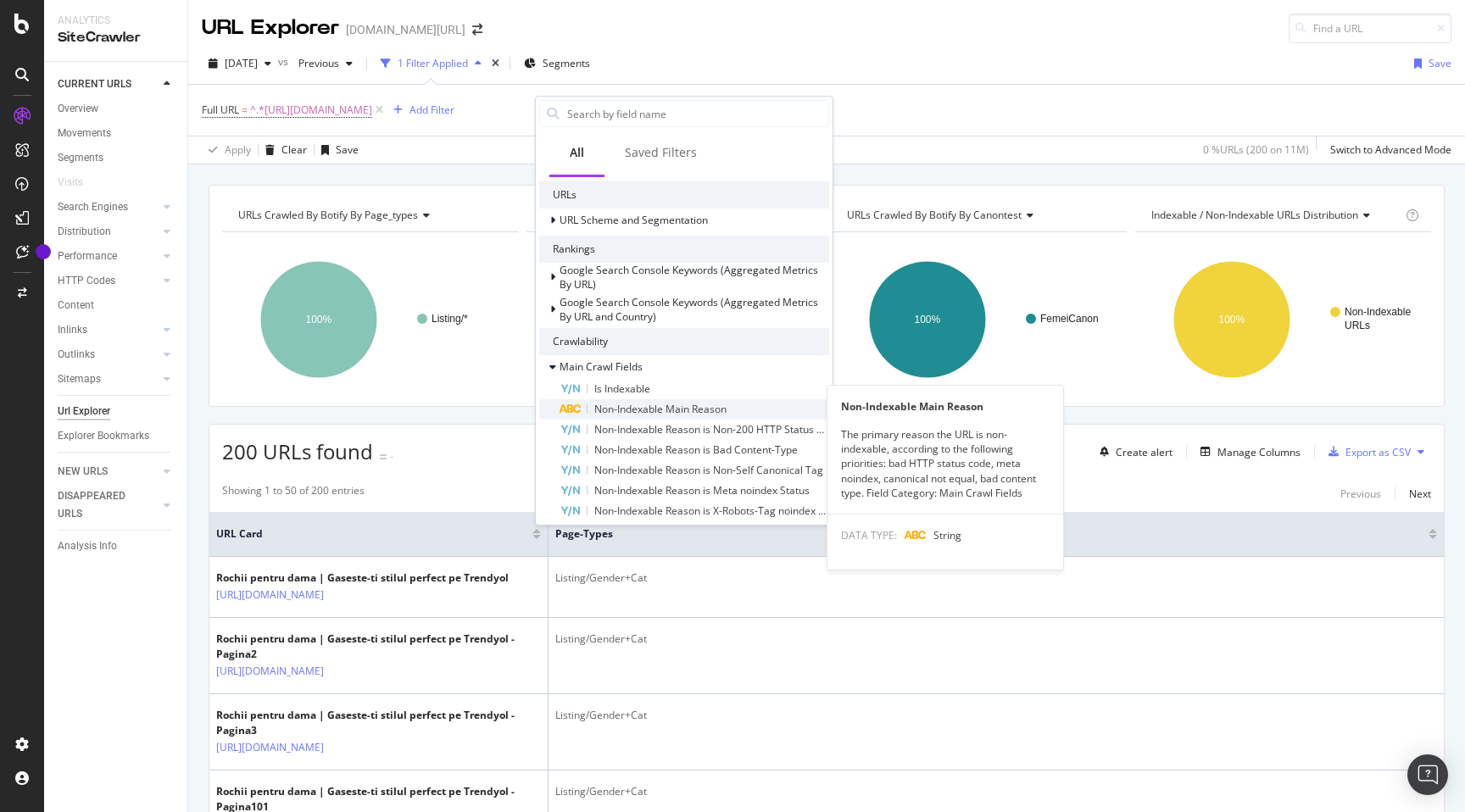
scroll to position [287, 0]
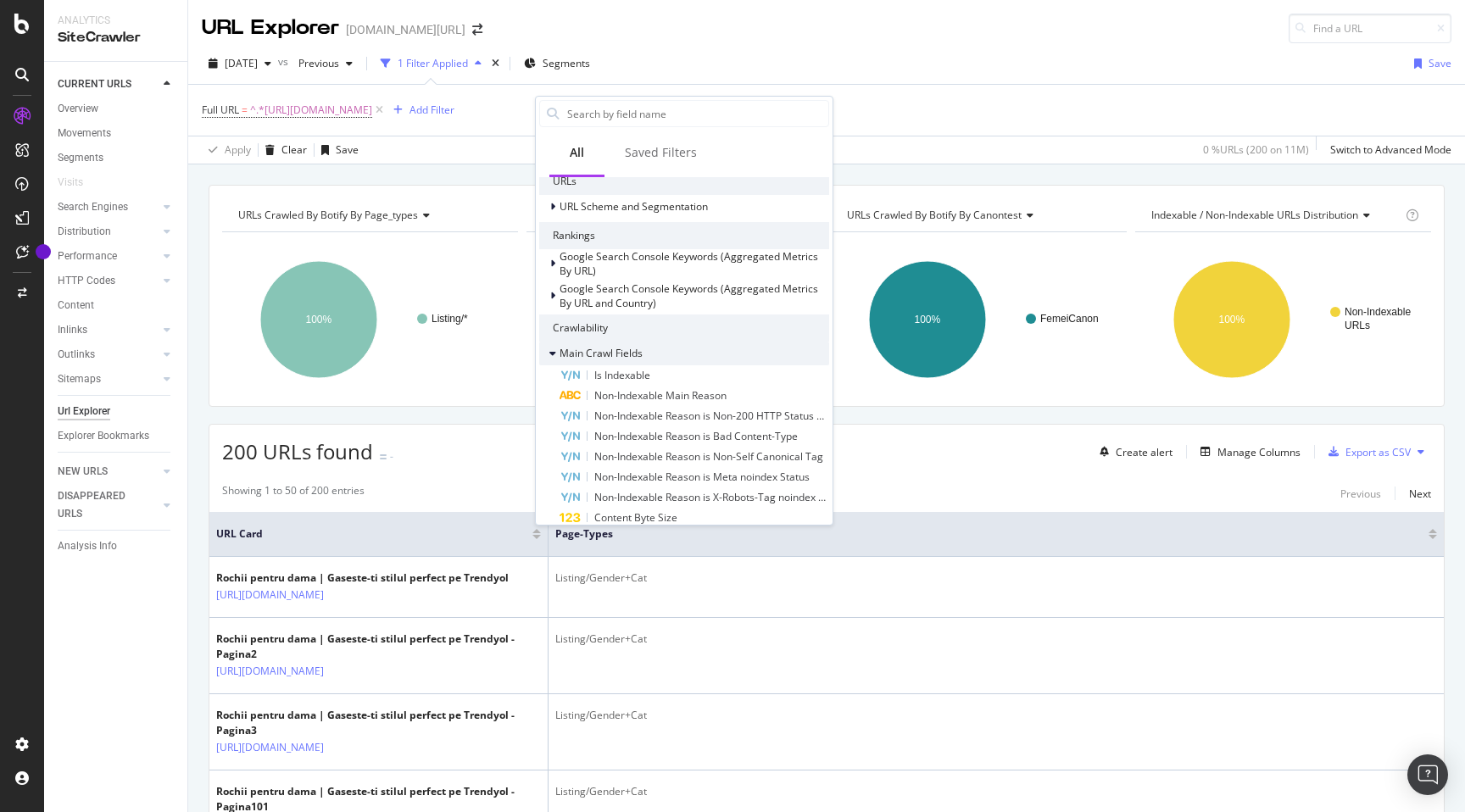
click at [552, 356] on icon at bounding box center [552, 353] width 7 height 10
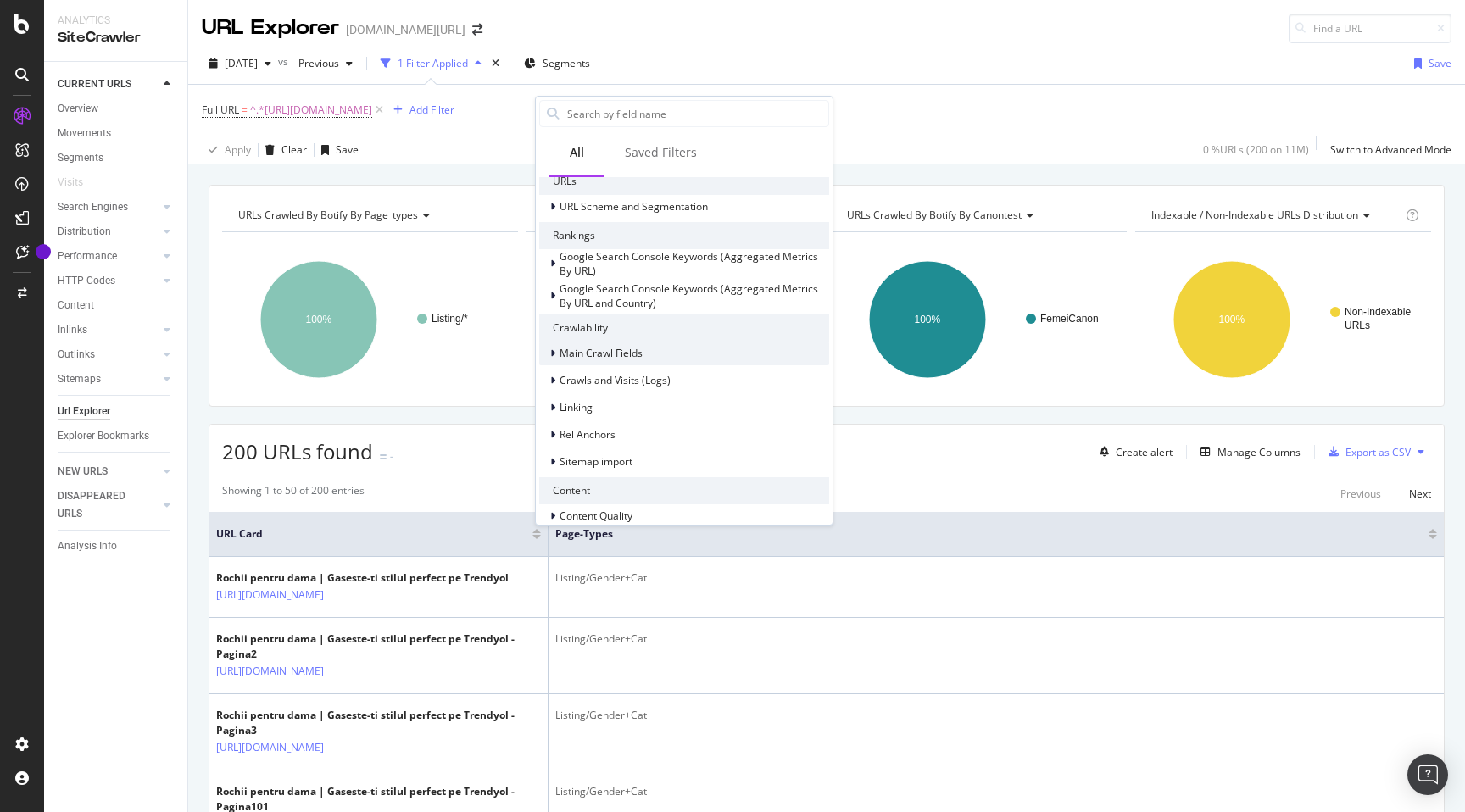
click at [551, 355] on icon at bounding box center [552, 353] width 5 height 10
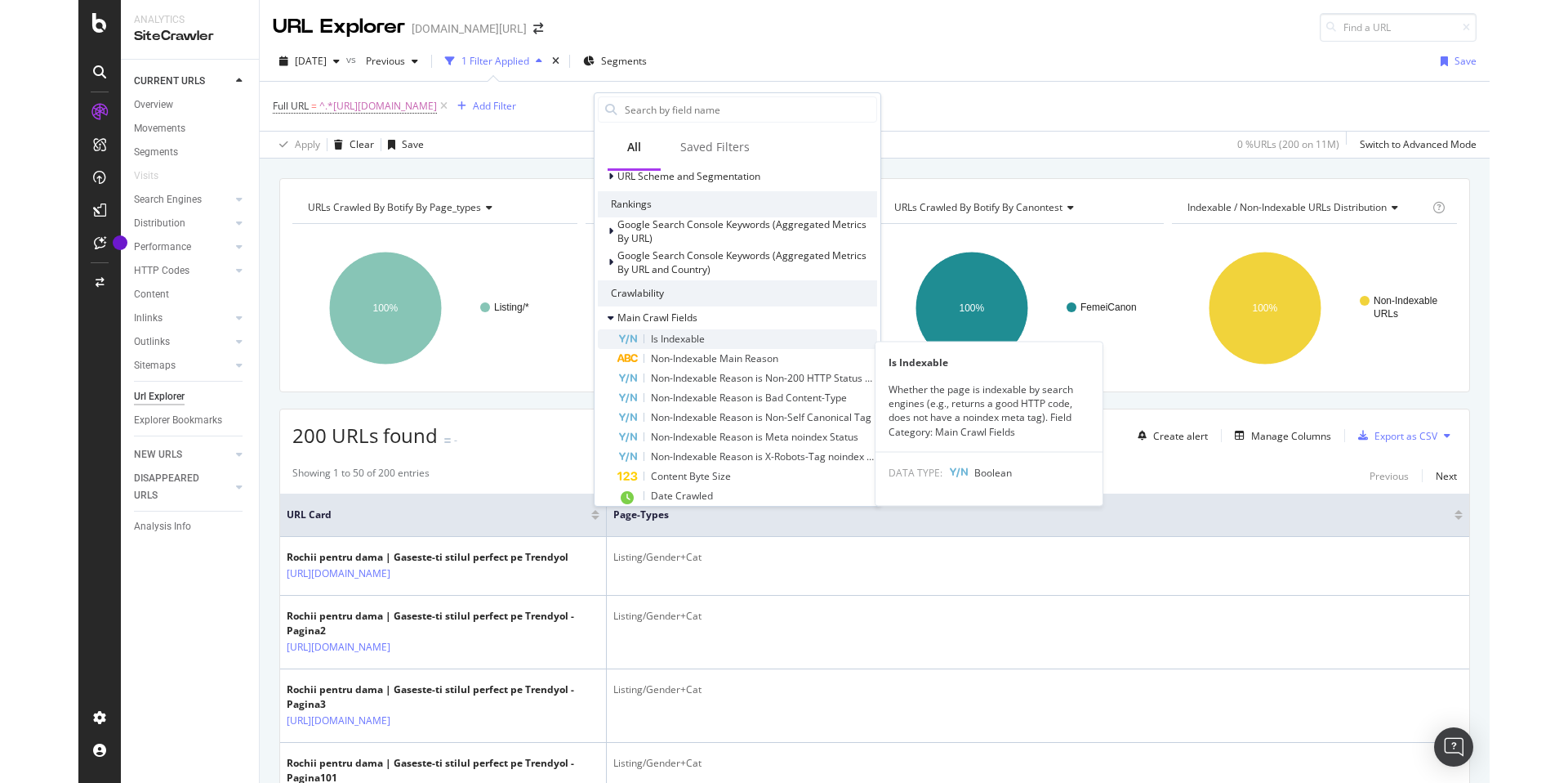
scroll to position [288, 0]
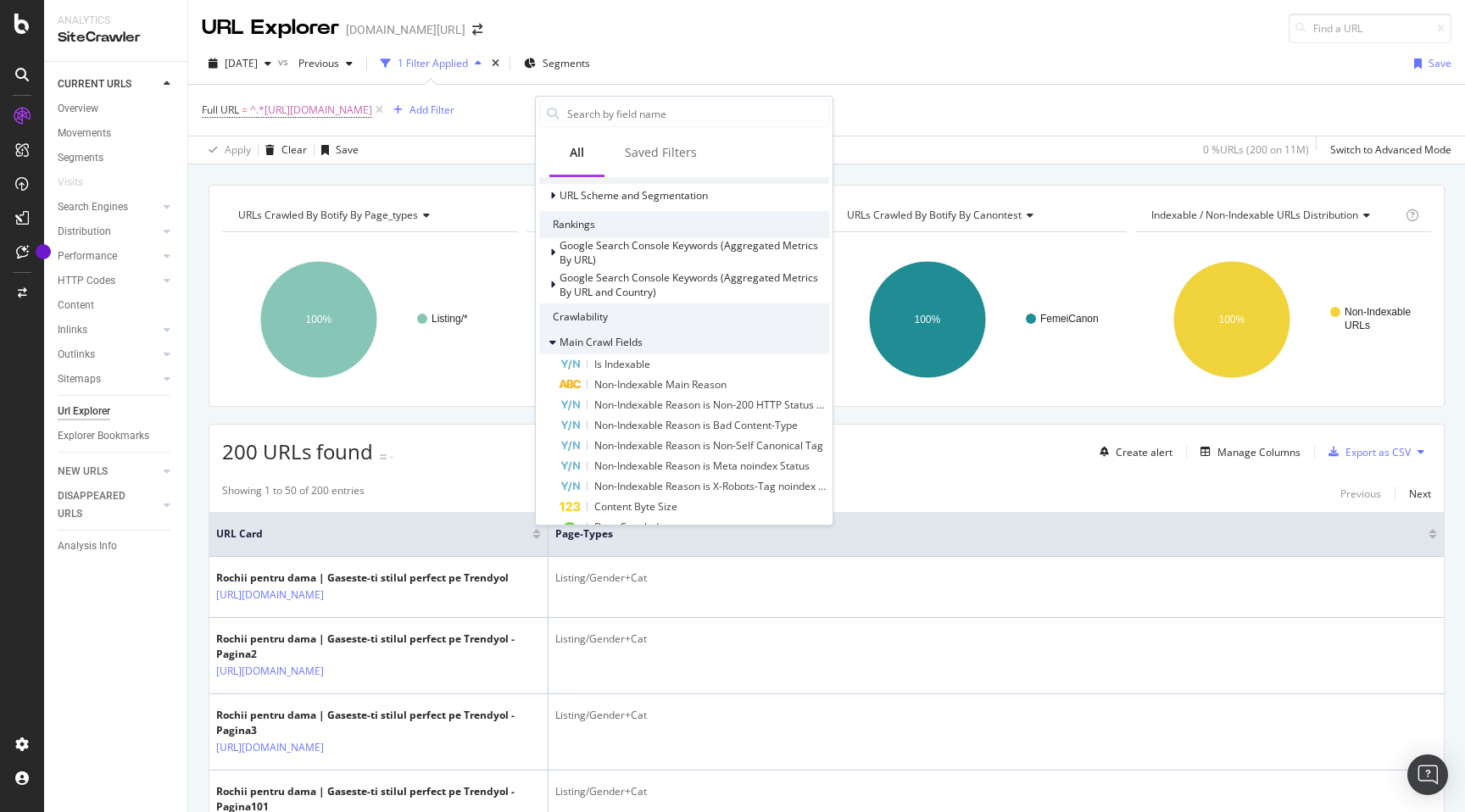
click at [552, 339] on icon at bounding box center [552, 342] width 7 height 10
